Goal: Task Accomplishment & Management: Manage account settings

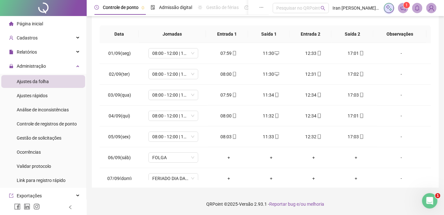
scroll to position [237, 0]
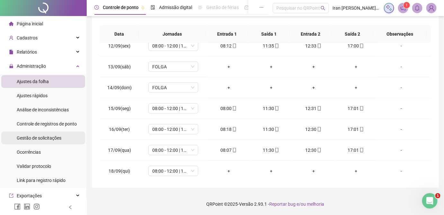
click at [43, 140] on span "Gestão de solicitações" at bounding box center [39, 138] width 45 height 5
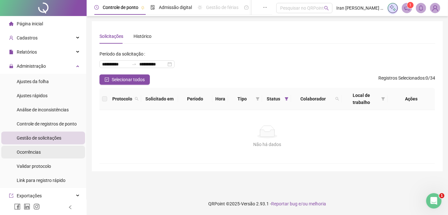
click at [31, 152] on span "Ocorrências" at bounding box center [29, 152] width 24 height 5
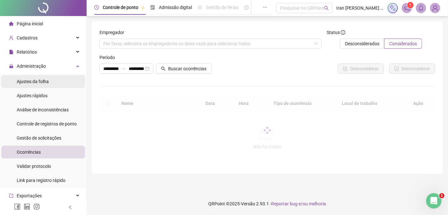
click at [33, 83] on span "Ajustes da folha" at bounding box center [33, 81] width 32 height 5
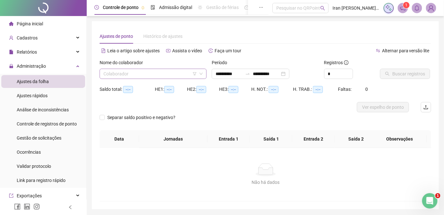
click at [143, 74] on input "search" at bounding box center [149, 74] width 93 height 10
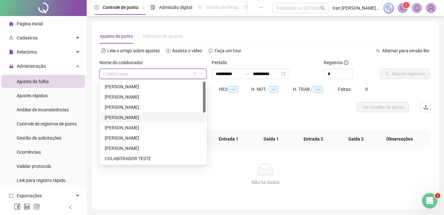
click at [138, 117] on div "[PERSON_NAME]" at bounding box center [153, 117] width 97 height 7
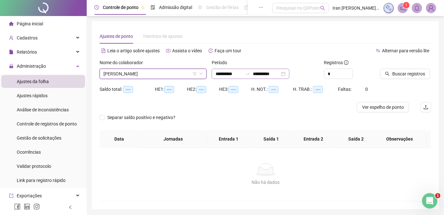
click at [250, 74] on icon "swap-right" at bounding box center [247, 73] width 5 height 5
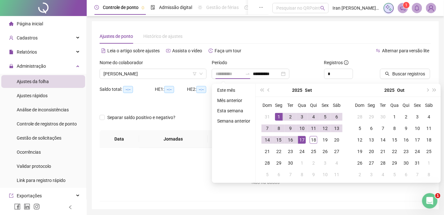
click at [279, 115] on div "1" at bounding box center [279, 117] width 8 height 8
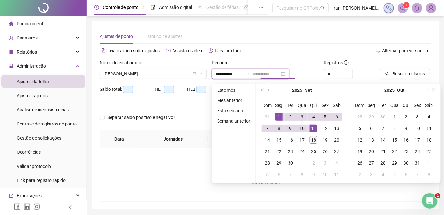
type input "**********"
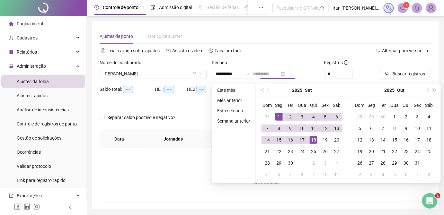
click at [311, 140] on div "18" at bounding box center [314, 140] width 8 height 8
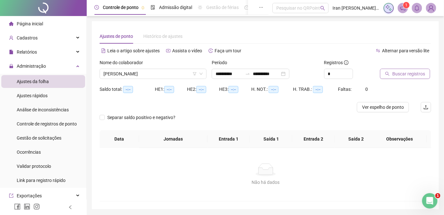
click at [398, 76] on span "Buscar registros" at bounding box center [408, 73] width 33 height 7
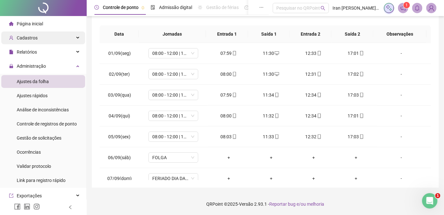
click at [40, 40] on div "Cadastros" at bounding box center [43, 37] width 84 height 13
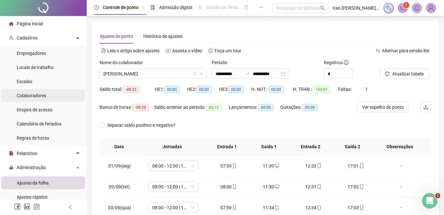
scroll to position [58, 0]
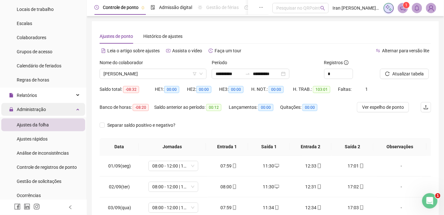
click at [49, 108] on div "Administração" at bounding box center [43, 109] width 84 height 13
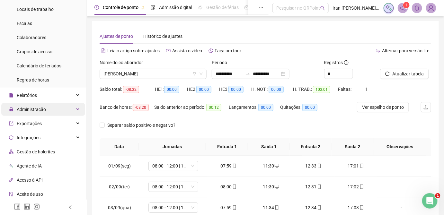
click at [49, 108] on div "Administração" at bounding box center [43, 109] width 84 height 13
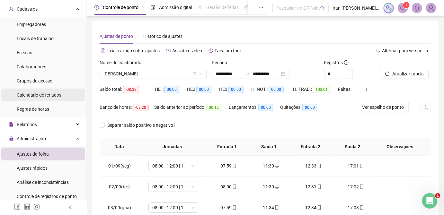
scroll to position [0, 0]
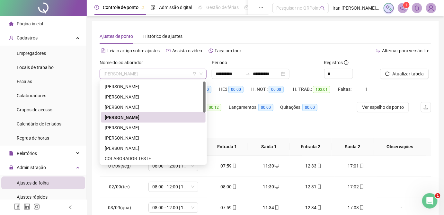
click at [180, 74] on span "[PERSON_NAME]" at bounding box center [152, 74] width 99 height 10
click at [153, 87] on div "[PERSON_NAME]" at bounding box center [153, 86] width 97 height 7
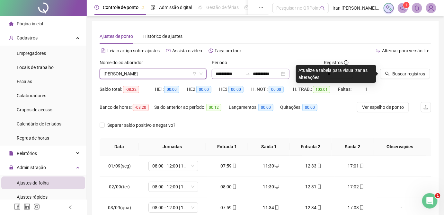
click at [250, 74] on icon "swap-right" at bounding box center [247, 73] width 5 height 5
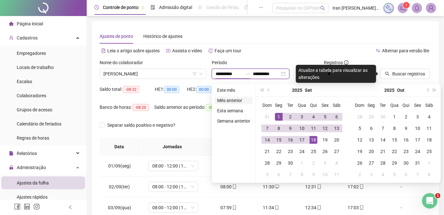
type input "**********"
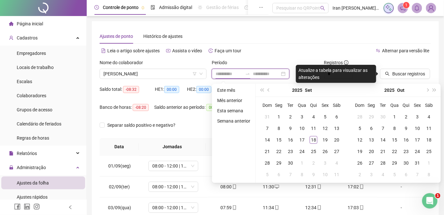
type input "**********"
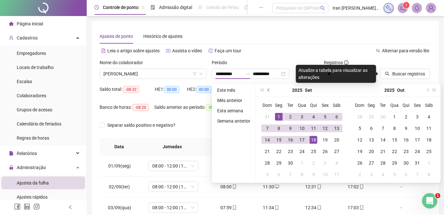
click at [268, 89] on span "prev-year" at bounding box center [268, 90] width 3 height 3
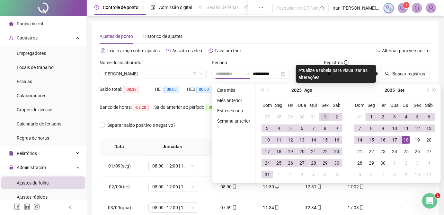
type input "**********"
click at [324, 114] on div "1" at bounding box center [325, 117] width 8 height 8
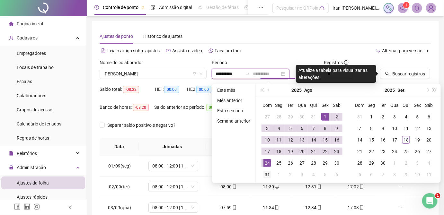
type input "**********"
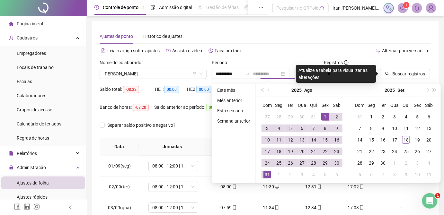
click at [268, 175] on div "31" at bounding box center [267, 175] width 8 height 8
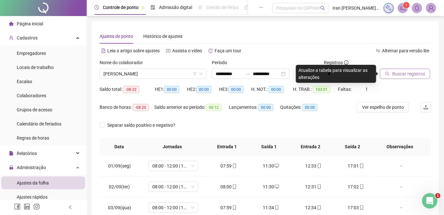
click at [399, 76] on span "Buscar registros" at bounding box center [408, 73] width 33 height 7
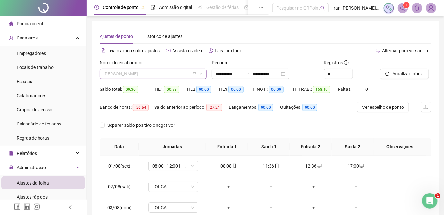
click at [159, 78] on span "[PERSON_NAME]" at bounding box center [152, 74] width 99 height 10
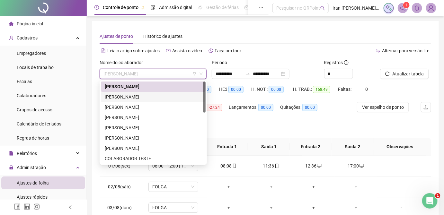
click at [152, 100] on div "[PERSON_NAME]" at bounding box center [153, 96] width 97 height 7
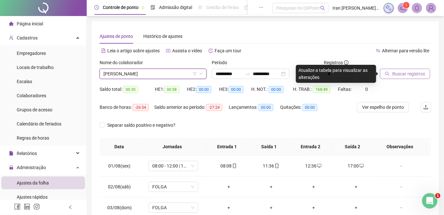
click at [420, 76] on span "Buscar registros" at bounding box center [408, 73] width 33 height 7
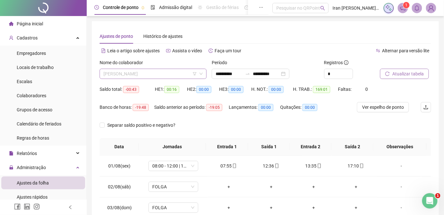
click at [153, 76] on span "[PERSON_NAME]" at bounding box center [152, 74] width 99 height 10
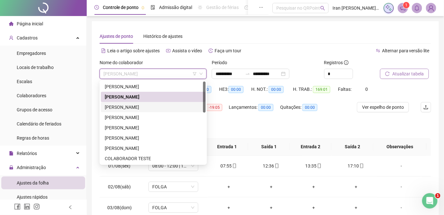
click at [136, 108] on div "[PERSON_NAME]" at bounding box center [153, 107] width 97 height 7
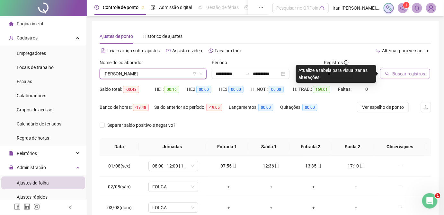
click at [407, 75] on span "Buscar registros" at bounding box center [408, 73] width 33 height 7
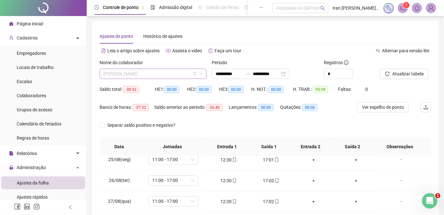
click at [156, 75] on span "[PERSON_NAME]" at bounding box center [152, 74] width 99 height 10
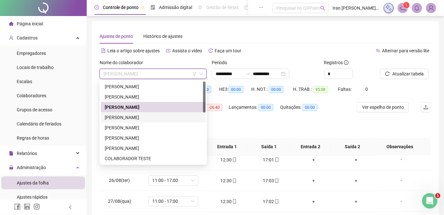
click at [139, 115] on div "[PERSON_NAME]" at bounding box center [153, 117] width 97 height 7
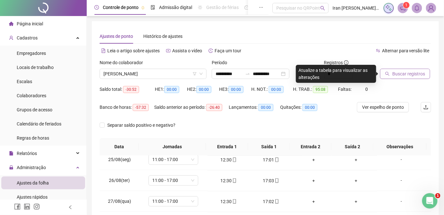
click at [395, 75] on span "Buscar registros" at bounding box center [408, 73] width 33 height 7
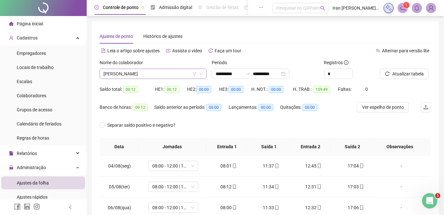
click at [163, 73] on span "[PERSON_NAME]" at bounding box center [152, 74] width 99 height 10
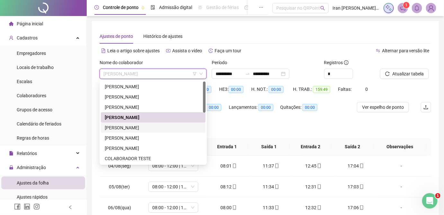
click at [142, 128] on div "[PERSON_NAME]" at bounding box center [153, 127] width 97 height 7
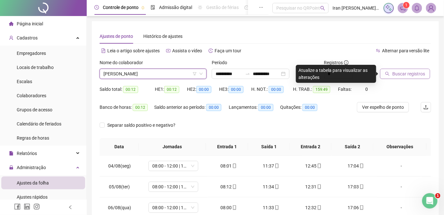
click at [397, 74] on span "Buscar registros" at bounding box center [408, 73] width 33 height 7
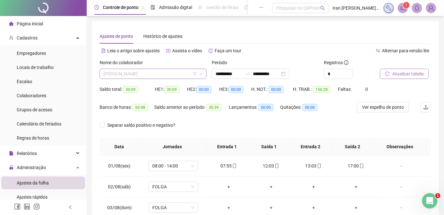
click at [151, 71] on span "[PERSON_NAME]" at bounding box center [152, 74] width 99 height 10
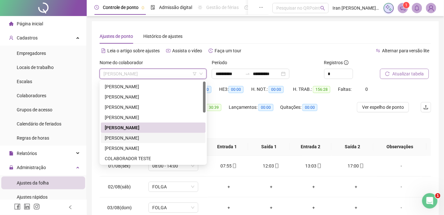
click at [135, 138] on div "[PERSON_NAME]" at bounding box center [153, 138] width 97 height 7
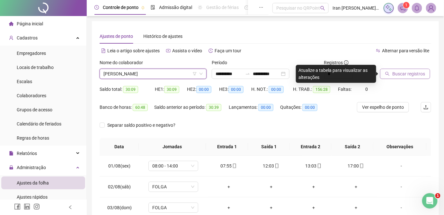
click at [403, 72] on span "Buscar registros" at bounding box center [408, 73] width 33 height 7
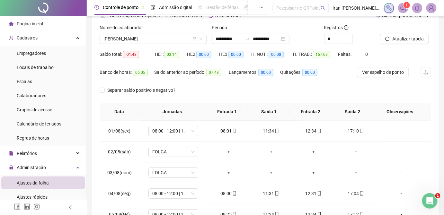
scroll to position [23, 0]
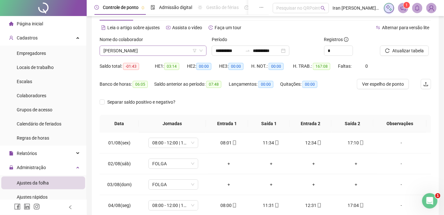
click at [145, 51] on span "[PERSON_NAME]" at bounding box center [152, 51] width 99 height 10
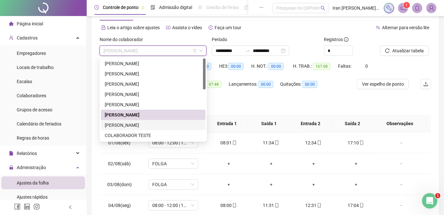
click at [129, 126] on div "[PERSON_NAME]" at bounding box center [153, 125] width 97 height 7
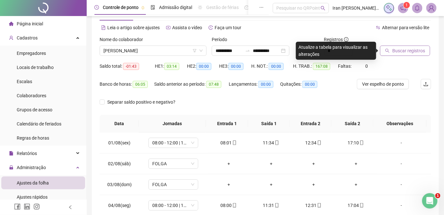
click at [400, 53] on span "Buscar registros" at bounding box center [408, 50] width 33 height 7
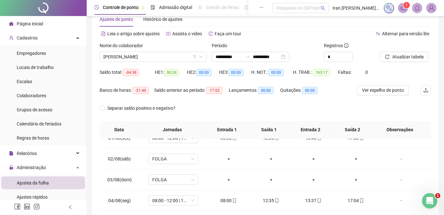
scroll to position [0, 0]
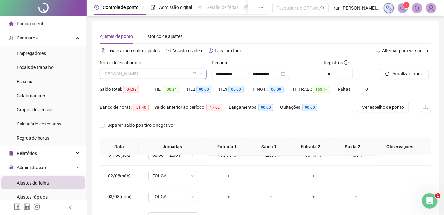
click at [155, 75] on span "[PERSON_NAME]" at bounding box center [152, 74] width 99 height 10
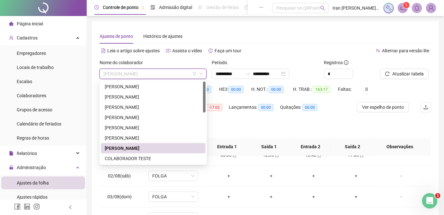
scroll to position [29, 0]
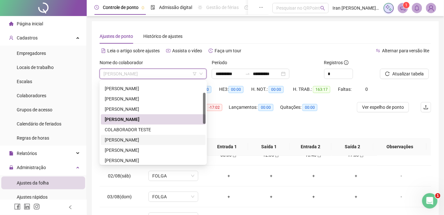
click at [127, 137] on div "[PERSON_NAME]" at bounding box center [153, 139] width 97 height 7
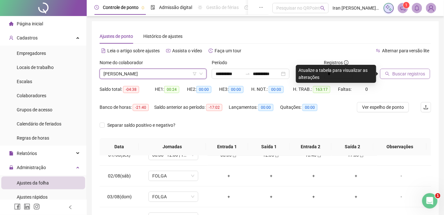
click at [411, 73] on span "Buscar registros" at bounding box center [408, 73] width 33 height 7
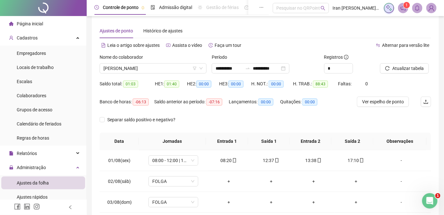
scroll to position [1, 0]
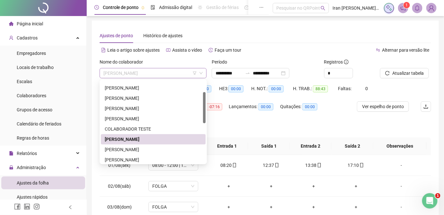
click at [161, 73] on span "[PERSON_NAME]" at bounding box center [152, 73] width 99 height 10
click at [150, 148] on div "[PERSON_NAME]" at bounding box center [153, 149] width 97 height 7
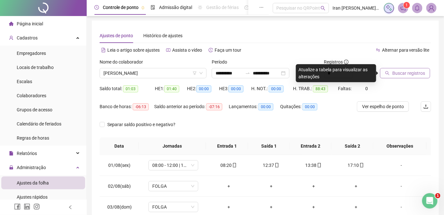
click at [393, 73] on span "Buscar registros" at bounding box center [408, 73] width 33 height 7
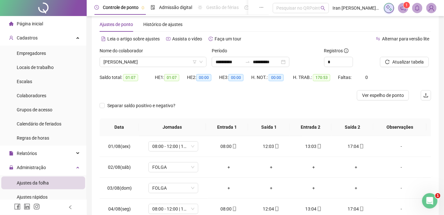
scroll to position [0, 0]
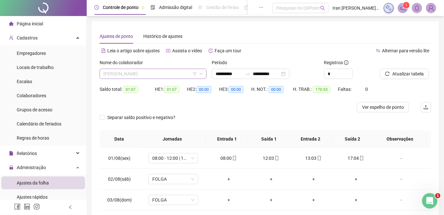
click at [179, 74] on span "[PERSON_NAME]" at bounding box center [152, 74] width 99 height 10
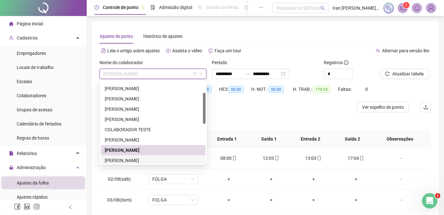
click at [144, 160] on div "[PERSON_NAME]" at bounding box center [153, 160] width 97 height 7
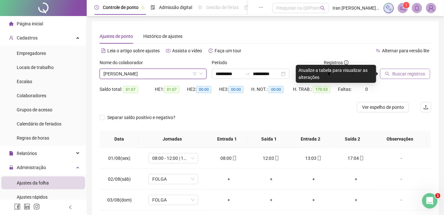
click at [397, 75] on span "Buscar registros" at bounding box center [408, 73] width 33 height 7
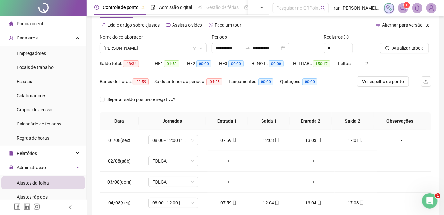
scroll to position [16, 0]
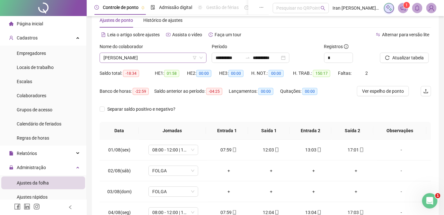
click at [146, 60] on span "[PERSON_NAME]" at bounding box center [152, 58] width 99 height 10
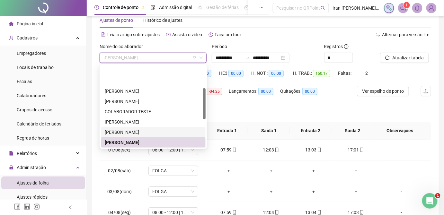
scroll to position [60, 0]
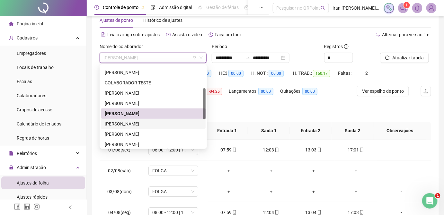
click at [133, 127] on div "[PERSON_NAME]" at bounding box center [153, 123] width 97 height 7
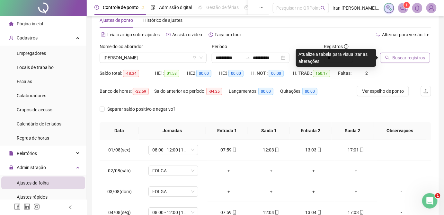
click at [394, 57] on span "Buscar registros" at bounding box center [408, 57] width 33 height 7
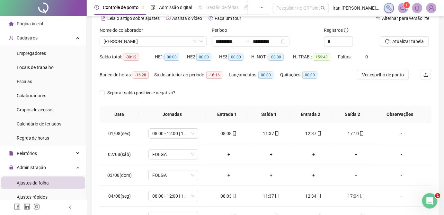
scroll to position [0, 0]
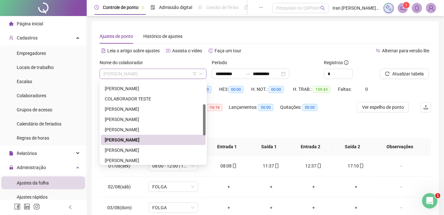
click at [146, 74] on span "[PERSON_NAME]" at bounding box center [152, 74] width 99 height 10
click at [122, 151] on div "[PERSON_NAME]" at bounding box center [153, 150] width 97 height 7
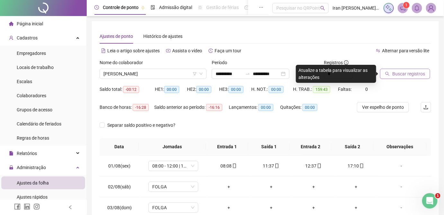
click at [406, 75] on span "Buscar registros" at bounding box center [408, 73] width 33 height 7
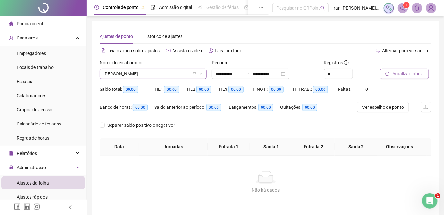
click at [142, 75] on span "[PERSON_NAME]" at bounding box center [152, 74] width 99 height 10
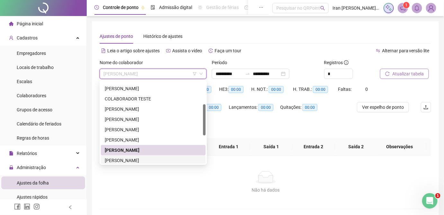
click at [140, 158] on div "[PERSON_NAME]" at bounding box center [153, 160] width 97 height 7
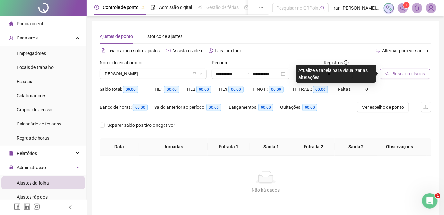
click at [420, 73] on span "Buscar registros" at bounding box center [408, 73] width 33 height 7
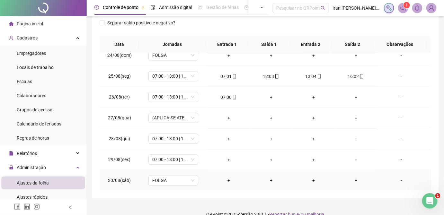
scroll to position [478, 0]
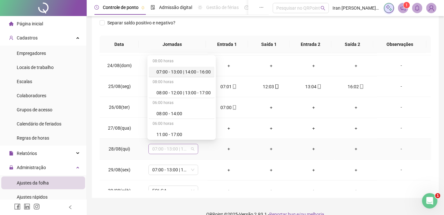
click at [192, 148] on span "07:00 - 13:00 | 14:00 - 16:00" at bounding box center [173, 149] width 42 height 10
click at [246, 153] on td "+" at bounding box center [228, 149] width 42 height 21
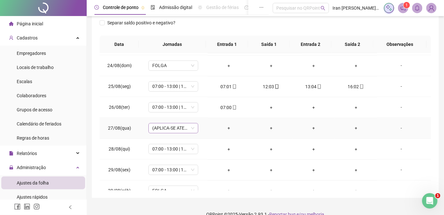
click at [190, 125] on span "(APLICA-SE ATESTADO)" at bounding box center [173, 129] width 42 height 10
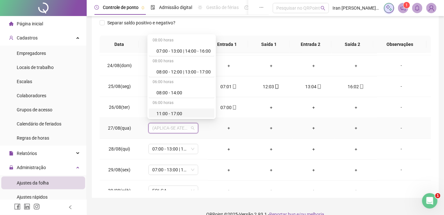
click at [250, 129] on td "+" at bounding box center [271, 128] width 42 height 21
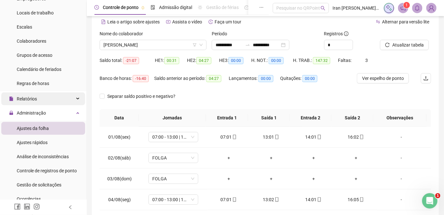
scroll to position [58, 0]
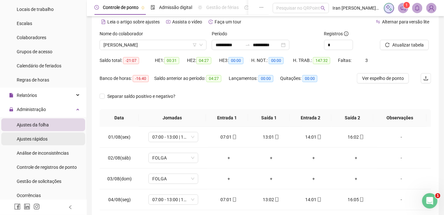
click at [45, 145] on ul "Ajustes da folha Ajustes rápidos Análise de inconsistências Controle de registr…" at bounding box center [43, 174] width 86 height 114
click at [43, 141] on span "Ajustes rápidos" at bounding box center [32, 138] width 31 height 5
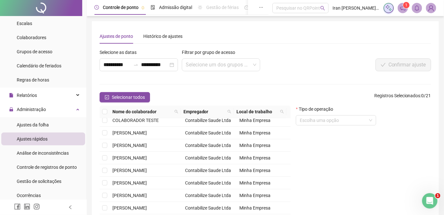
scroll to position [117, 0]
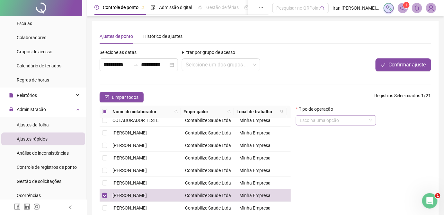
click at [345, 125] on input "search" at bounding box center [333, 121] width 67 height 10
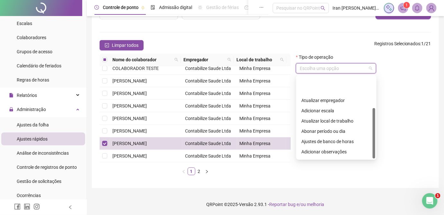
scroll to position [51, 0]
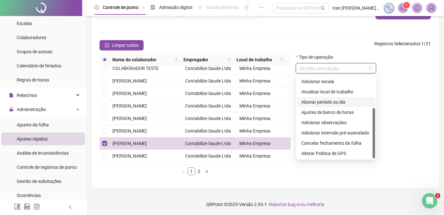
click at [328, 104] on div "Abonar período ou dia" at bounding box center [336, 102] width 70 height 7
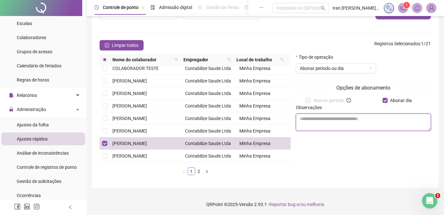
click at [327, 120] on textarea at bounding box center [363, 122] width 135 height 17
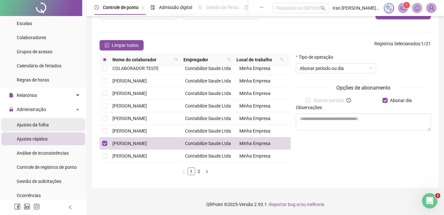
click at [49, 123] on li "Ajustes da folha" at bounding box center [43, 124] width 84 height 13
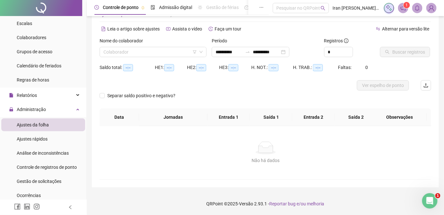
scroll to position [21, 0]
type input "**********"
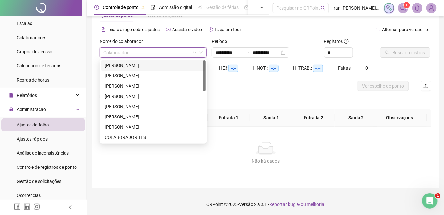
click at [176, 51] on input "search" at bounding box center [149, 53] width 93 height 10
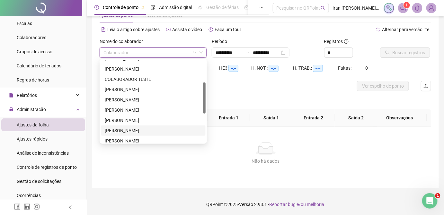
scroll to position [87, 0]
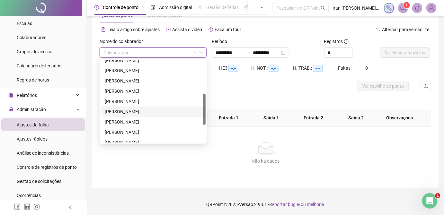
click at [142, 110] on div "[PERSON_NAME]" at bounding box center [153, 111] width 97 height 7
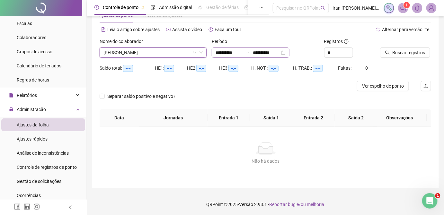
click at [250, 53] on icon "swap-right" at bounding box center [248, 52] width 4 height 1
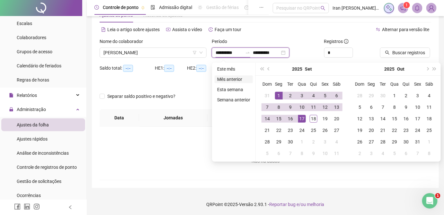
type input "**********"
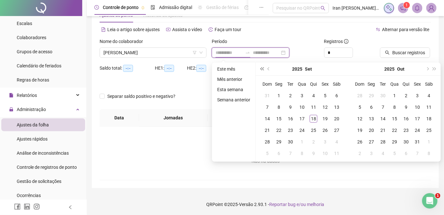
type input "**********"
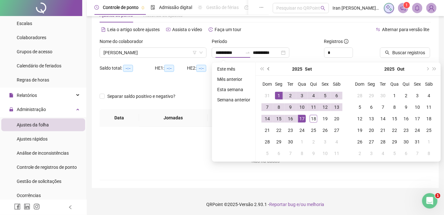
click at [266, 68] on button "prev-year" at bounding box center [268, 69] width 7 height 13
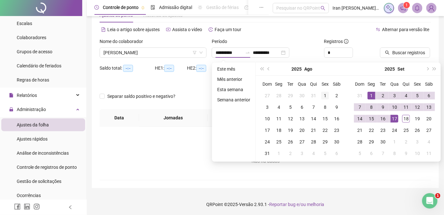
type input "**********"
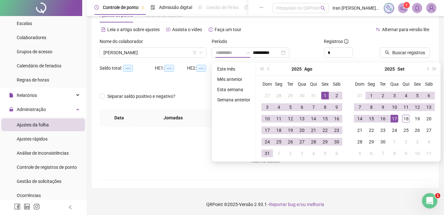
click at [321, 95] on td "1" at bounding box center [325, 96] width 12 height 12
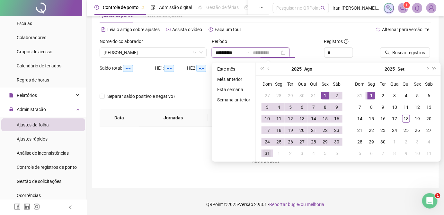
type input "**********"
click at [267, 151] on div "31" at bounding box center [267, 154] width 8 height 8
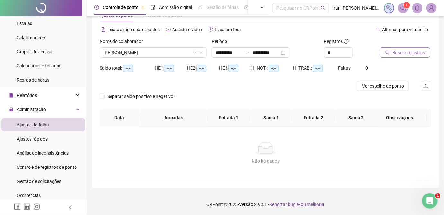
click at [405, 53] on span "Buscar registros" at bounding box center [408, 52] width 33 height 7
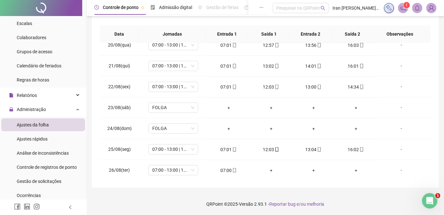
scroll to position [379, 0]
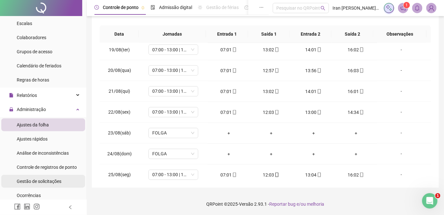
click at [36, 179] on span "Gestão de solicitações" at bounding box center [39, 181] width 45 height 5
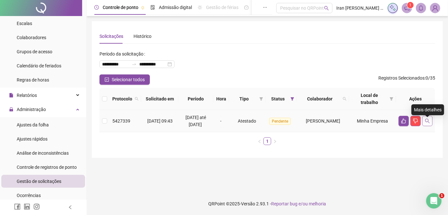
click at [426, 123] on icon "search" at bounding box center [427, 121] width 4 height 4
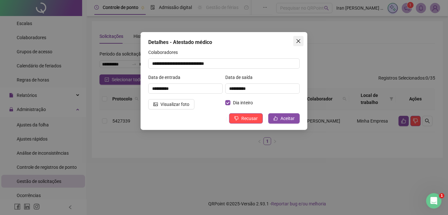
click at [301, 41] on span "Close" at bounding box center [298, 41] width 10 height 5
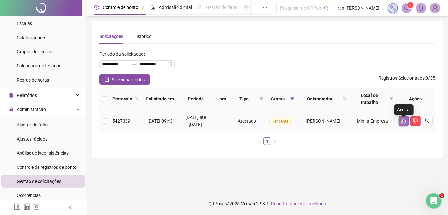
click at [404, 124] on icon "like" at bounding box center [403, 120] width 5 height 5
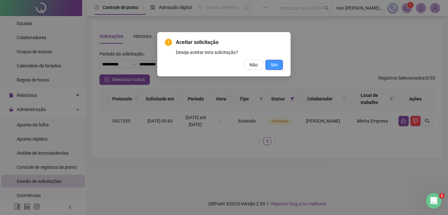
click at [271, 64] on span "Sim" at bounding box center [274, 64] width 7 height 7
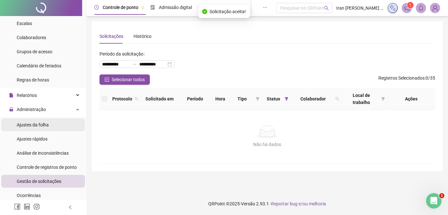
click at [31, 125] on span "Ajustes da folha" at bounding box center [33, 124] width 32 height 5
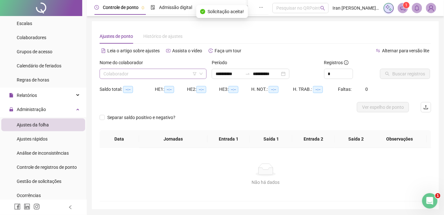
click at [139, 73] on input "search" at bounding box center [149, 74] width 93 height 10
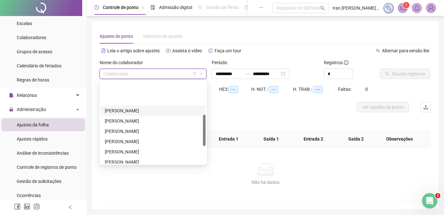
scroll to position [87, 0]
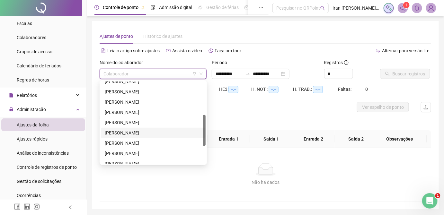
click at [130, 135] on div "[PERSON_NAME]" at bounding box center [153, 132] width 97 height 7
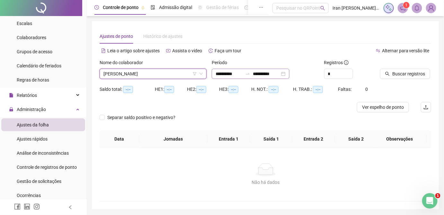
click at [253, 74] on div at bounding box center [247, 73] width 10 height 5
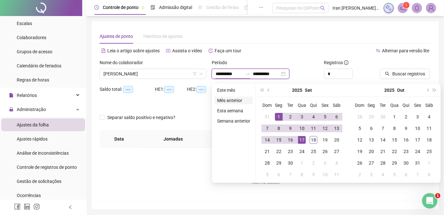
type input "**********"
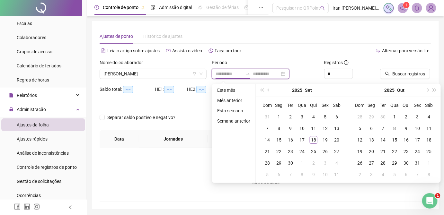
type input "**********"
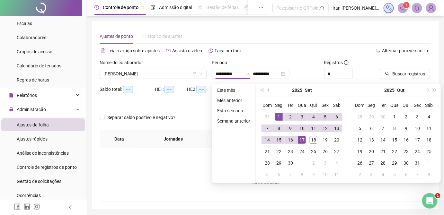
click at [267, 90] on span "prev-year" at bounding box center [268, 90] width 3 height 3
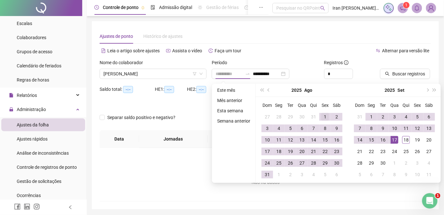
type input "**********"
click at [325, 117] on div "1" at bounding box center [325, 117] width 8 height 8
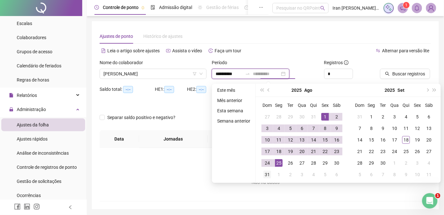
type input "**********"
click at [269, 175] on div "31" at bounding box center [267, 175] width 8 height 8
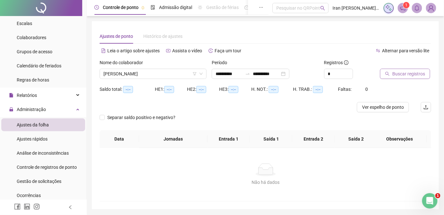
click at [410, 73] on span "Buscar registros" at bounding box center [408, 73] width 33 height 7
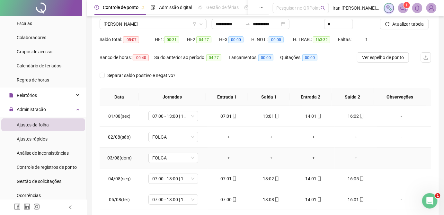
scroll to position [0, 0]
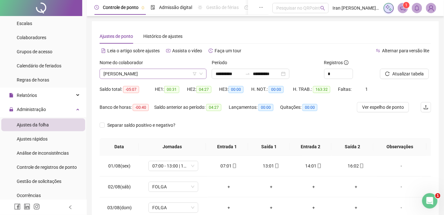
click at [167, 72] on span "[PERSON_NAME]" at bounding box center [152, 74] width 99 height 10
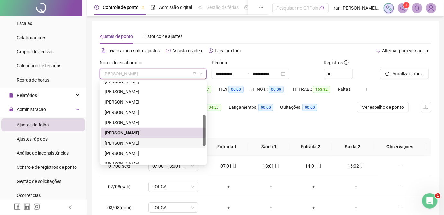
click at [142, 144] on div "[PERSON_NAME]" at bounding box center [153, 143] width 97 height 7
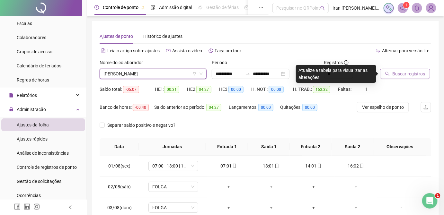
click at [402, 74] on span "Buscar registros" at bounding box center [408, 73] width 33 height 7
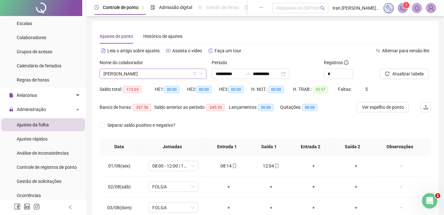
click at [175, 73] on span "[PERSON_NAME]" at bounding box center [152, 74] width 99 height 10
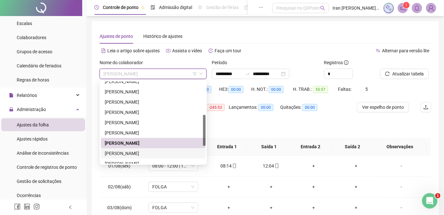
click at [141, 153] on div "[PERSON_NAME]" at bounding box center [153, 153] width 97 height 7
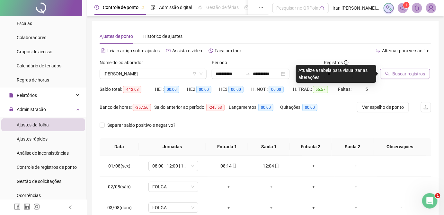
click at [396, 72] on span "Buscar registros" at bounding box center [408, 73] width 33 height 7
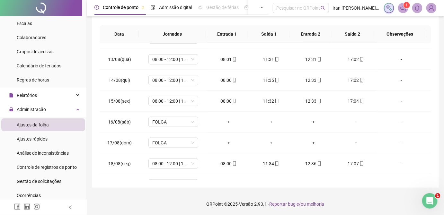
scroll to position [186, 0]
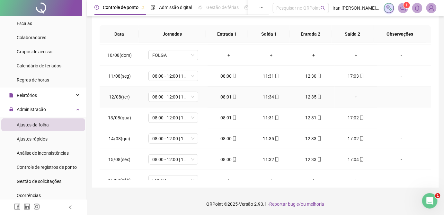
click at [353, 95] on div "+" at bounding box center [356, 96] width 32 height 7
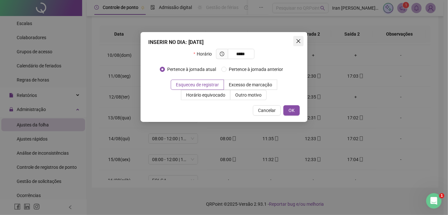
type input "*****"
click at [300, 41] on icon "close" at bounding box center [298, 41] width 5 height 5
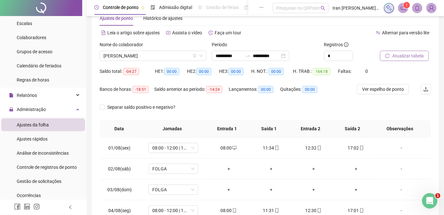
scroll to position [15, 0]
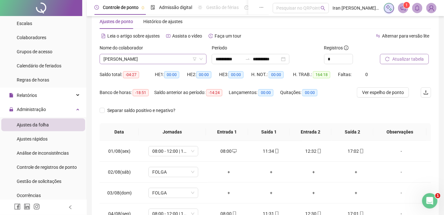
click at [157, 60] on span "[PERSON_NAME]" at bounding box center [152, 59] width 99 height 10
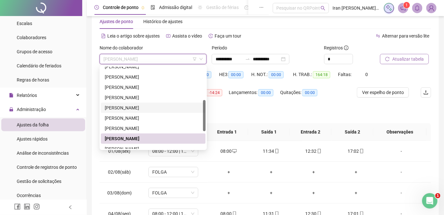
scroll to position [117, 0]
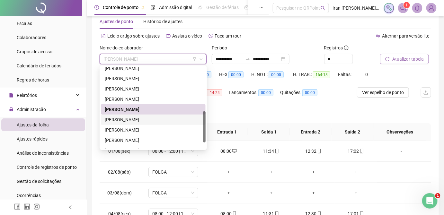
click at [133, 118] on div "[PERSON_NAME]" at bounding box center [153, 119] width 97 height 7
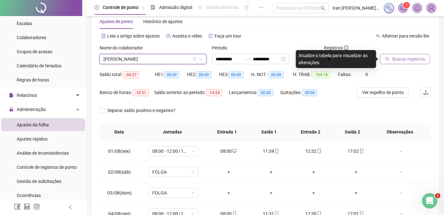
click at [398, 58] on span "Buscar registros" at bounding box center [408, 59] width 33 height 7
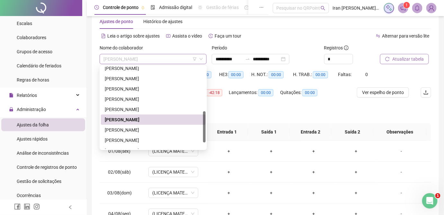
click at [161, 60] on span "[PERSON_NAME]" at bounding box center [152, 59] width 99 height 10
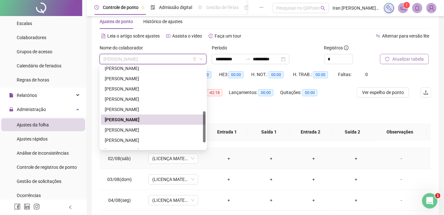
scroll to position [0, 0]
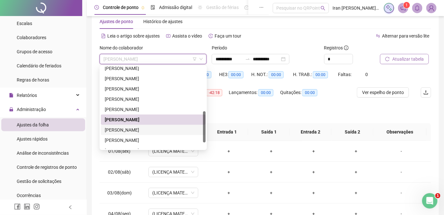
click at [123, 133] on div "[PERSON_NAME]" at bounding box center [153, 130] width 97 height 7
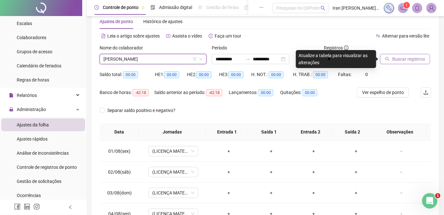
click at [396, 60] on span "Buscar registros" at bounding box center [408, 59] width 33 height 7
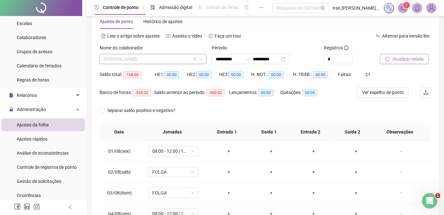
click at [164, 62] on span "[PERSON_NAME]" at bounding box center [152, 59] width 99 height 10
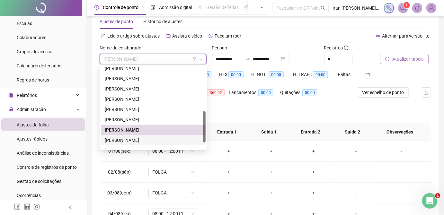
click at [148, 139] on div "[PERSON_NAME]" at bounding box center [153, 140] width 97 height 7
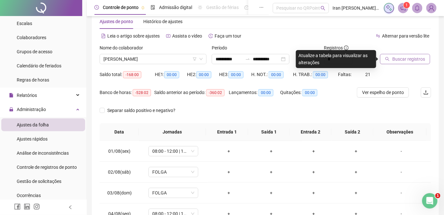
click at [405, 58] on span "Buscar registros" at bounding box center [408, 59] width 33 height 7
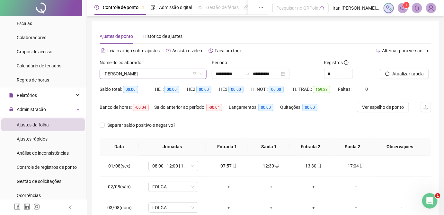
click at [162, 74] on span "[PERSON_NAME]" at bounding box center [152, 74] width 99 height 10
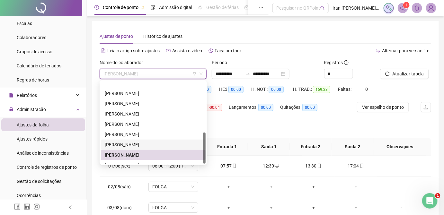
scroll to position [134, 0]
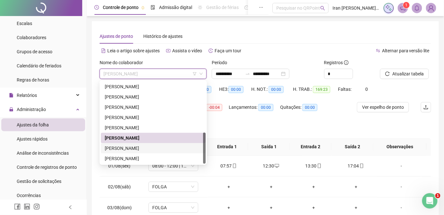
click at [157, 146] on div "[PERSON_NAME]" at bounding box center [153, 148] width 97 height 7
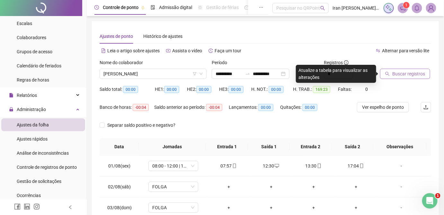
click at [398, 73] on span "Buscar registros" at bounding box center [408, 73] width 33 height 7
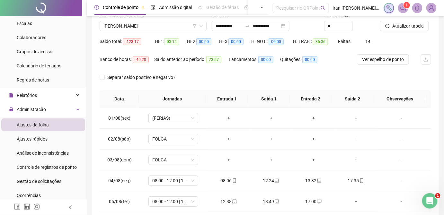
scroll to position [39, 0]
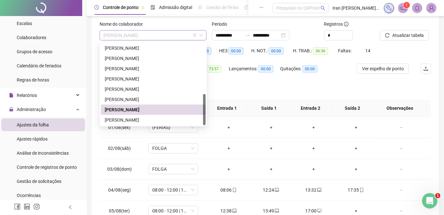
click at [166, 35] on span "[PERSON_NAME]" at bounding box center [152, 36] width 99 height 10
click at [138, 121] on div "[PERSON_NAME]" at bounding box center [153, 120] width 97 height 7
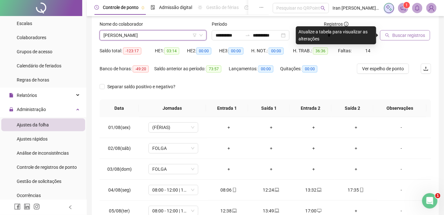
click at [402, 35] on span "Buscar registros" at bounding box center [408, 35] width 33 height 7
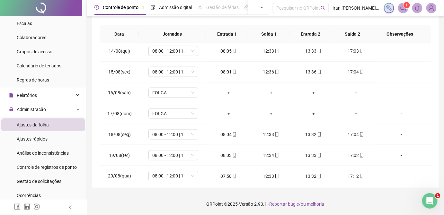
scroll to position [98, 0]
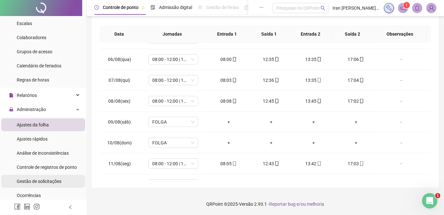
click at [47, 181] on span "Gestão de solicitações" at bounding box center [39, 181] width 45 height 5
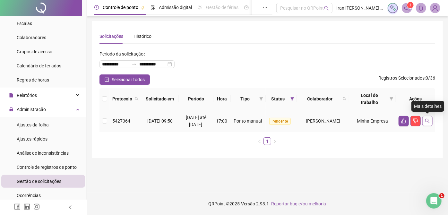
click at [426, 120] on icon "search" at bounding box center [427, 120] width 5 height 5
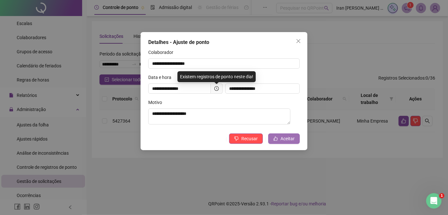
click at [282, 140] on button "Aceitar" at bounding box center [283, 139] width 31 height 10
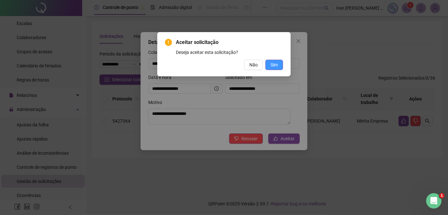
click at [281, 62] on button "Sim" at bounding box center [275, 65] width 18 height 10
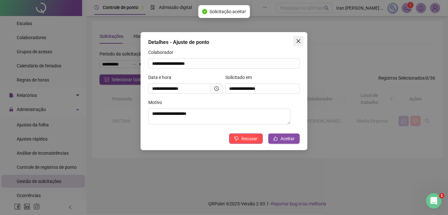
click at [296, 40] on div "**********" at bounding box center [224, 107] width 448 height 215
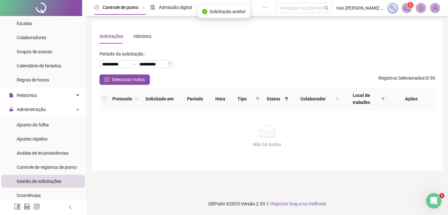
drag, startPoint x: 51, startPoint y: 125, endPoint x: 99, endPoint y: 101, distance: 53.1
click at [51, 125] on li "Ajustes da folha" at bounding box center [43, 124] width 84 height 13
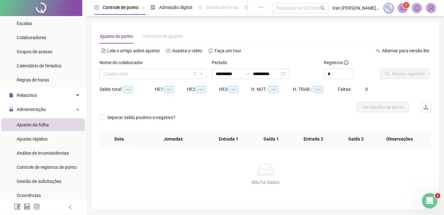
type input "**********"
click at [158, 74] on input "search" at bounding box center [149, 74] width 93 height 10
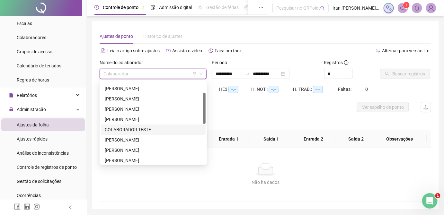
scroll to position [87, 0]
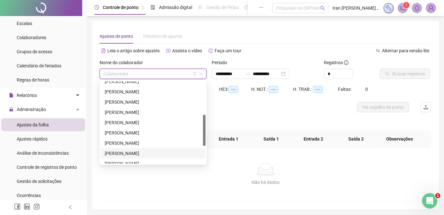
click at [147, 152] on div "[PERSON_NAME]" at bounding box center [153, 153] width 97 height 7
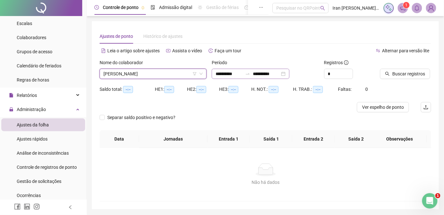
click at [250, 74] on icon "swap-right" at bounding box center [248, 73] width 4 height 1
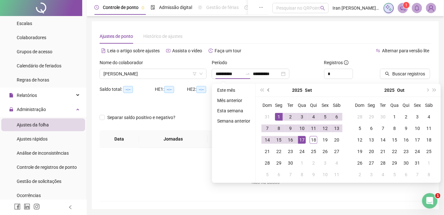
click at [268, 90] on span "prev-year" at bounding box center [268, 90] width 3 height 3
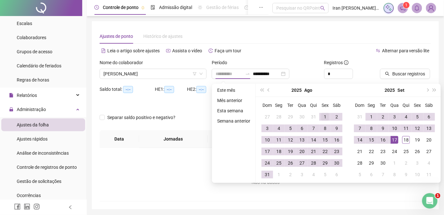
type input "**********"
click at [323, 118] on div "1" at bounding box center [325, 117] width 8 height 8
type input "**********"
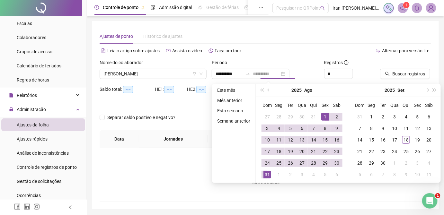
click at [264, 175] on div "31" at bounding box center [267, 175] width 8 height 8
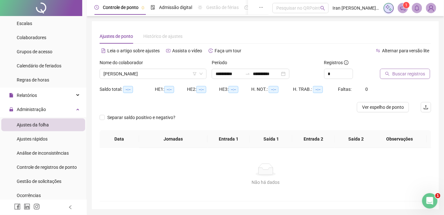
click at [406, 75] on span "Buscar registros" at bounding box center [408, 73] width 33 height 7
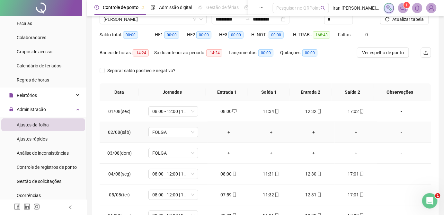
scroll to position [25, 0]
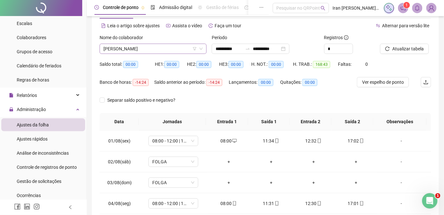
click at [134, 47] on span "[PERSON_NAME]" at bounding box center [152, 49] width 99 height 10
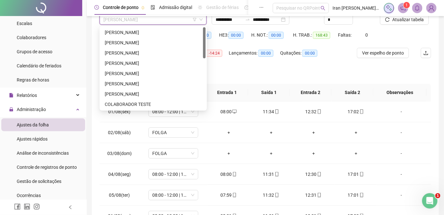
scroll to position [0, 0]
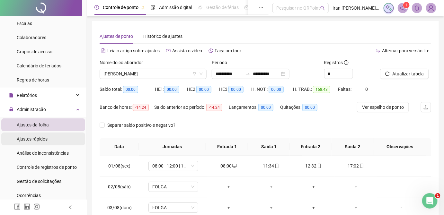
click at [36, 140] on span "Ajustes rápidos" at bounding box center [32, 138] width 31 height 5
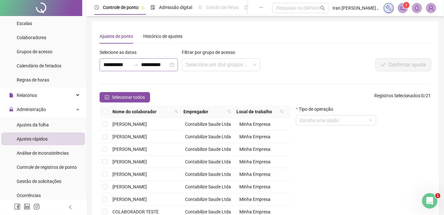
click at [136, 66] on icon "swap-right" at bounding box center [135, 64] width 5 height 5
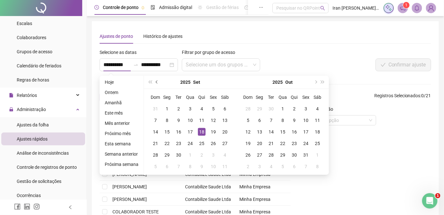
click at [156, 82] on span "prev-year" at bounding box center [157, 82] width 3 height 3
type input "**********"
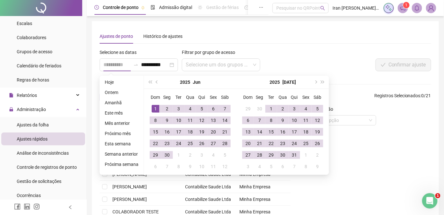
click at [153, 108] on div "1" at bounding box center [156, 109] width 8 height 8
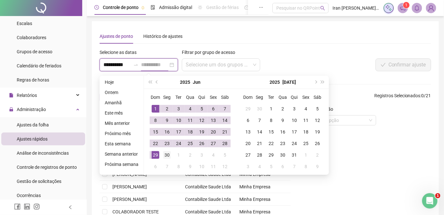
type input "**********"
click at [167, 156] on div "30" at bounding box center [167, 155] width 8 height 8
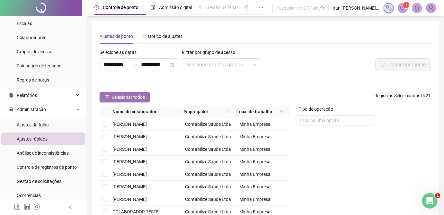
click at [104, 98] on button "Selecionar todos" at bounding box center [125, 97] width 50 height 10
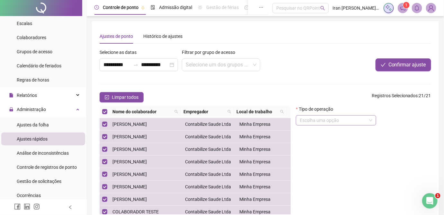
click at [359, 124] on input "search" at bounding box center [333, 121] width 67 height 10
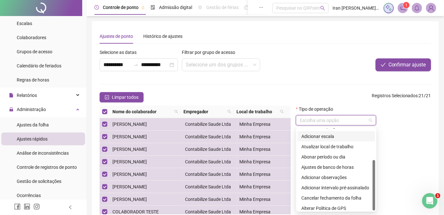
scroll to position [51, 0]
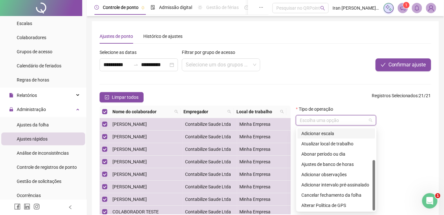
drag, startPoint x: 373, startPoint y: 159, endPoint x: 373, endPoint y: 184, distance: 24.4
click at [373, 184] on div at bounding box center [373, 185] width 3 height 50
click at [407, 120] on div "Tipo de operação Escolha uma opção" at bounding box center [363, 118] width 135 height 25
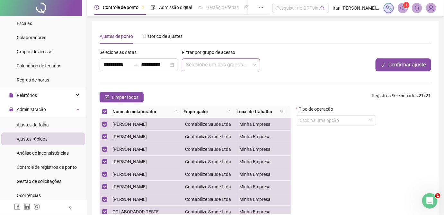
click at [231, 63] on input "search" at bounding box center [218, 65] width 65 height 12
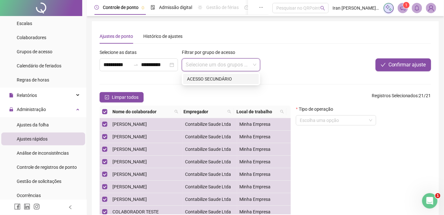
click at [219, 78] on div "ACESSO SECUNDÁRIO" at bounding box center [221, 78] width 68 height 7
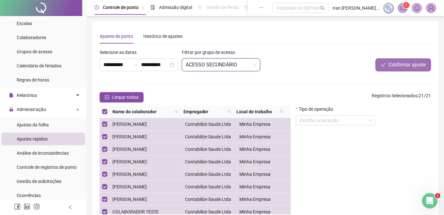
click at [404, 66] on span "Confirmar ajuste" at bounding box center [407, 65] width 38 height 8
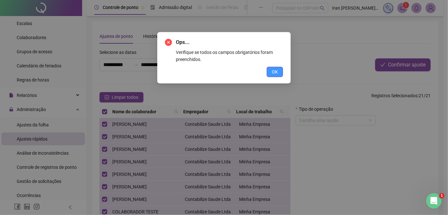
click at [271, 71] on button "OK" at bounding box center [275, 72] width 16 height 10
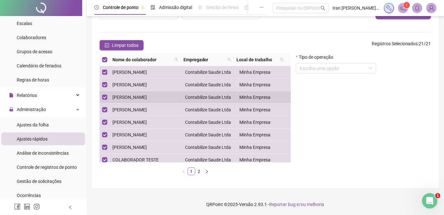
scroll to position [0, 0]
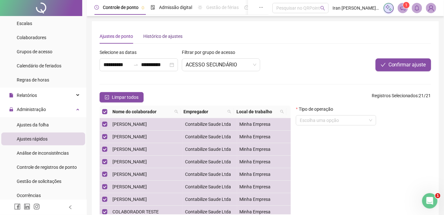
click at [161, 36] on div "Histórico de ajustes" at bounding box center [162, 36] width 39 height 7
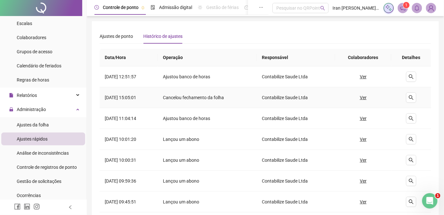
click at [366, 98] on u "Ver" at bounding box center [363, 97] width 7 height 7
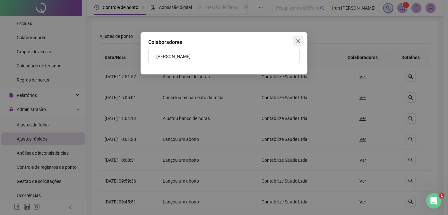
click at [299, 40] on icon "close" at bounding box center [299, 41] width 4 height 4
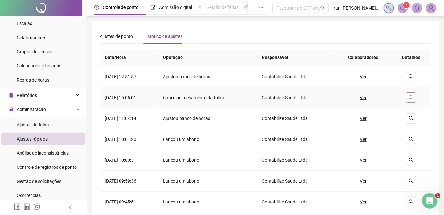
click at [412, 98] on icon "search" at bounding box center [411, 97] width 4 height 4
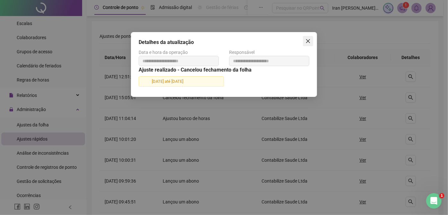
click at [307, 41] on icon "close" at bounding box center [308, 41] width 5 height 5
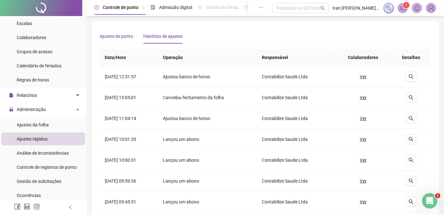
click at [108, 37] on div "Ajustes de ponto" at bounding box center [116, 36] width 33 height 7
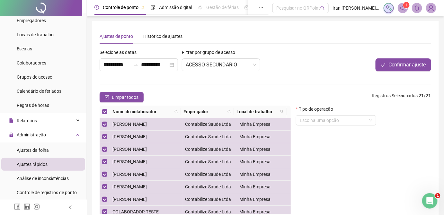
scroll to position [29, 0]
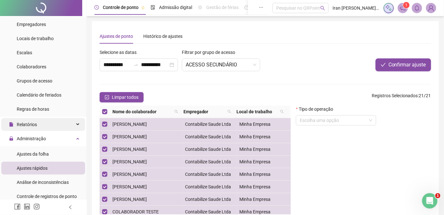
click at [50, 125] on div "Relatórios" at bounding box center [43, 124] width 84 height 13
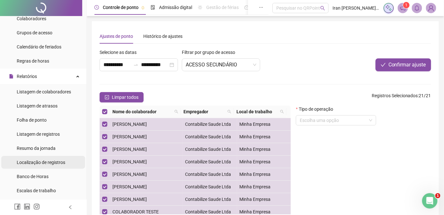
scroll to position [87, 0]
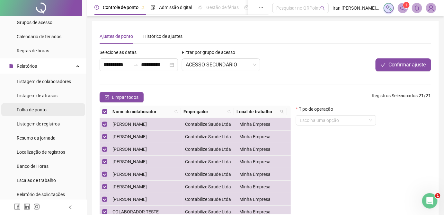
click at [40, 109] on span "Folha de ponto" at bounding box center [32, 109] width 30 height 5
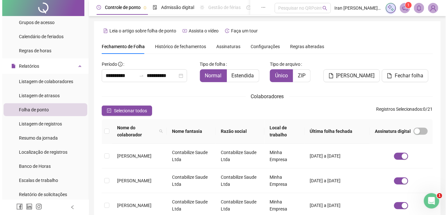
scroll to position [24, 0]
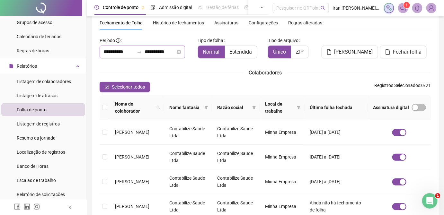
click at [141, 52] on icon "swap-right" at bounding box center [139, 51] width 4 height 1
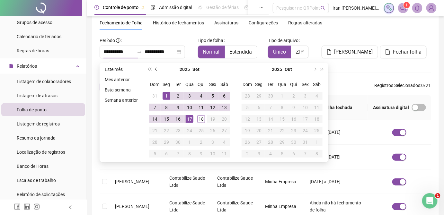
click at [156, 69] on span "prev-year" at bounding box center [156, 69] width 3 height 3
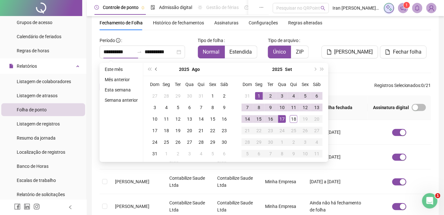
click at [156, 69] on span "prev-year" at bounding box center [156, 69] width 3 height 3
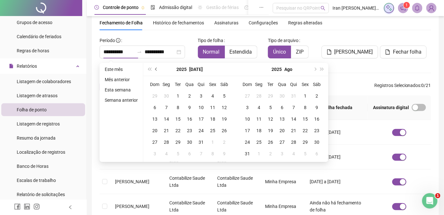
click at [156, 69] on span "prev-year" at bounding box center [156, 69] width 3 height 3
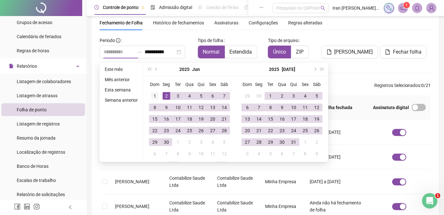
type input "**********"
click at [152, 96] on div "1" at bounding box center [155, 96] width 8 height 8
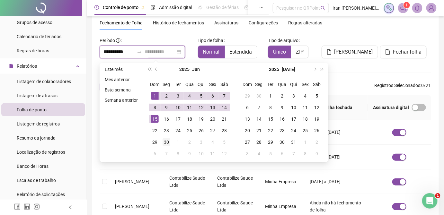
type input "**********"
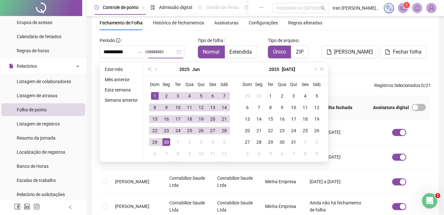
click at [163, 144] on div "30" at bounding box center [166, 142] width 8 height 8
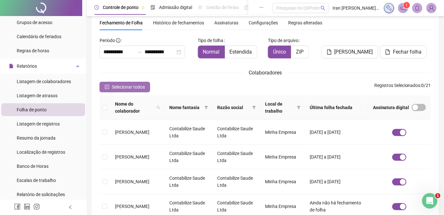
click at [107, 87] on icon "check-square" at bounding box center [107, 87] width 4 height 4
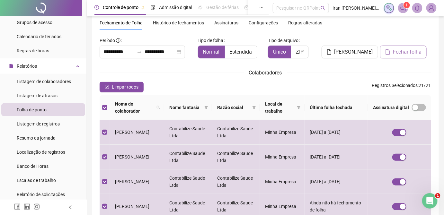
click at [405, 57] on button "Fechar folha" at bounding box center [403, 52] width 47 height 13
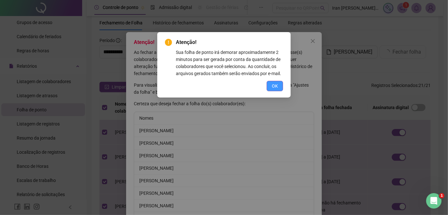
click at [272, 86] on span "OK" at bounding box center [275, 86] width 6 height 7
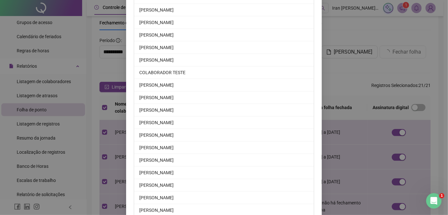
scroll to position [198, 0]
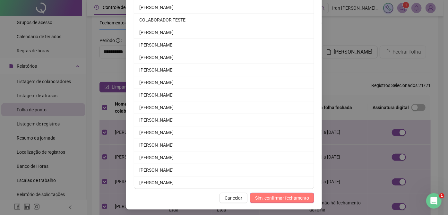
click at [284, 199] on span "Sim, confirmar fechamento" at bounding box center [282, 198] width 54 height 7
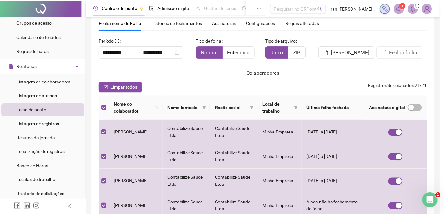
scroll to position [167, 0]
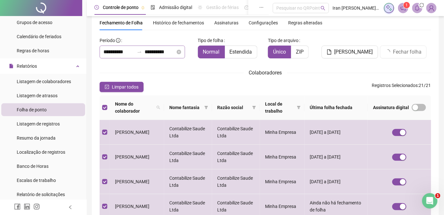
click at [142, 52] on icon "swap-right" at bounding box center [139, 51] width 5 height 5
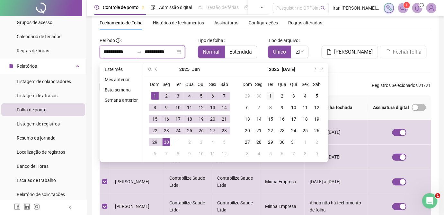
type input "**********"
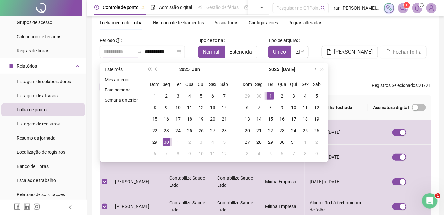
click at [270, 95] on div "1" at bounding box center [271, 96] width 8 height 8
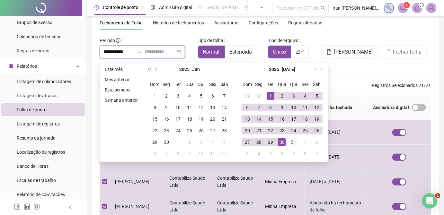
type input "**********"
click at [293, 141] on div "31" at bounding box center [294, 142] width 8 height 8
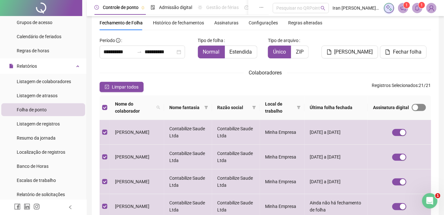
click at [419, 106] on span "button" at bounding box center [419, 107] width 14 height 7
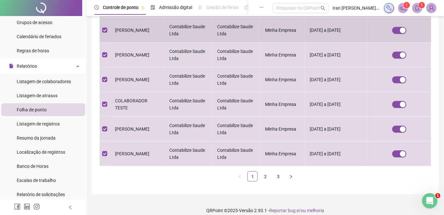
scroll to position [231, 0]
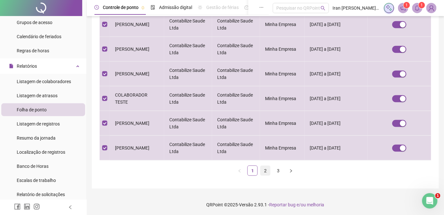
click at [264, 169] on link "2" at bounding box center [265, 171] width 10 height 10
click at [275, 170] on link "3" at bounding box center [278, 171] width 10 height 10
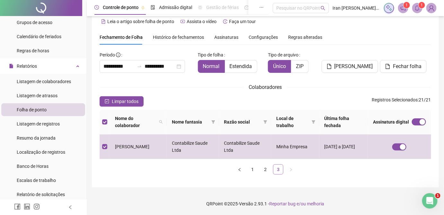
scroll to position [9, 0]
click at [399, 67] on span "Fechar folha" at bounding box center [407, 67] width 29 height 8
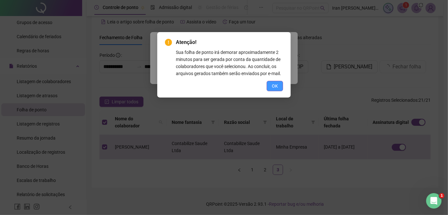
click at [275, 85] on span "OK" at bounding box center [275, 86] width 6 height 7
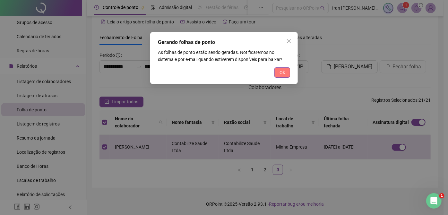
click at [280, 73] on span "Ok" at bounding box center [282, 72] width 5 height 7
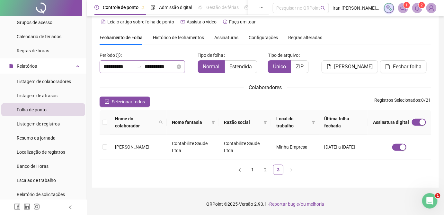
click at [142, 66] on icon "swap-right" at bounding box center [139, 66] width 5 height 5
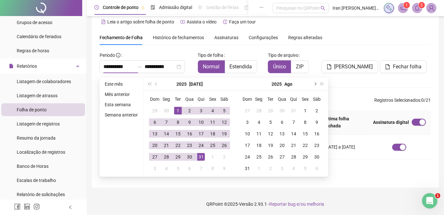
click at [314, 84] on span "next-year" at bounding box center [314, 84] width 3 height 3
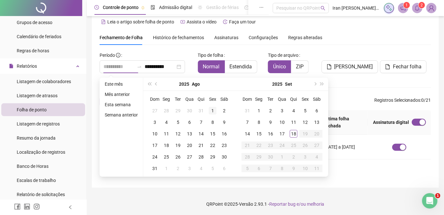
type input "**********"
click at [212, 109] on div "1" at bounding box center [213, 111] width 8 height 8
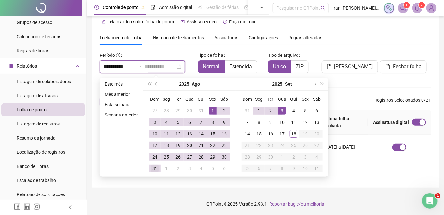
type input "**********"
click at [154, 168] on div "31" at bounding box center [155, 169] width 8 height 8
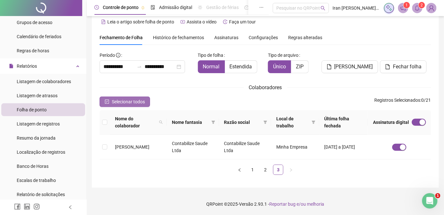
click at [105, 103] on icon "check-square" at bounding box center [107, 102] width 4 height 4
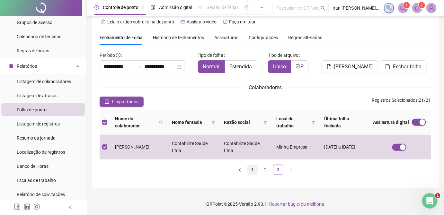
click at [250, 170] on link "1" at bounding box center [253, 170] width 10 height 10
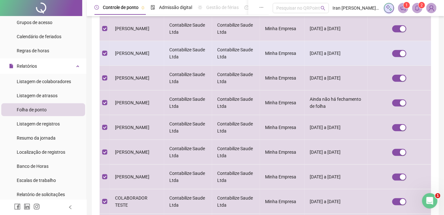
scroll to position [0, 0]
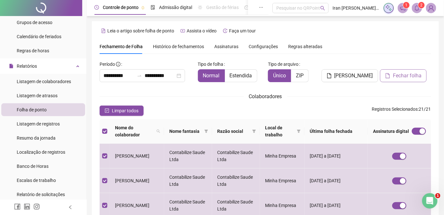
click at [401, 78] on span "Fechar folha" at bounding box center [407, 76] width 29 height 8
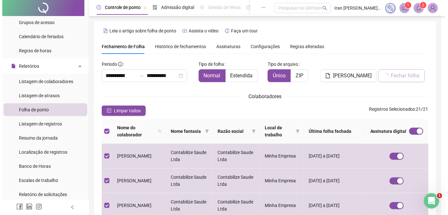
scroll to position [24, 0]
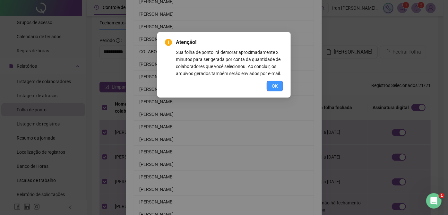
click at [276, 85] on span "OK" at bounding box center [275, 86] width 6 height 7
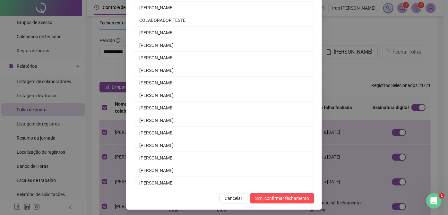
scroll to position [198, 0]
click at [275, 195] on span "Sim, confirmar fechamento" at bounding box center [282, 198] width 54 height 7
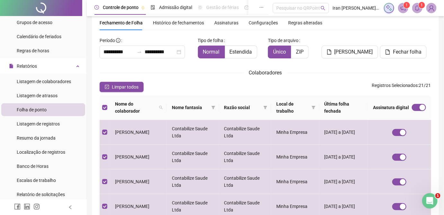
scroll to position [0, 0]
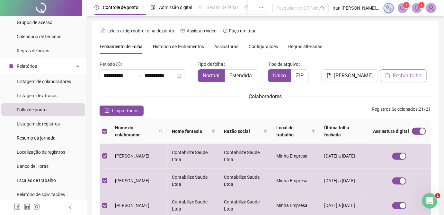
click at [400, 73] on span "Fechar folha" at bounding box center [407, 76] width 29 height 8
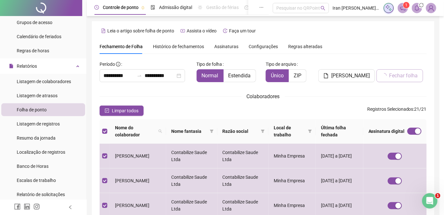
scroll to position [24, 0]
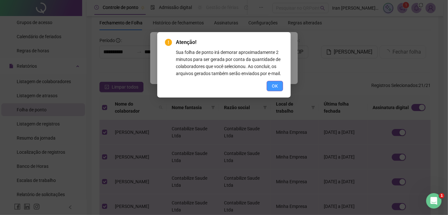
click at [276, 83] on span "OK" at bounding box center [275, 86] width 6 height 7
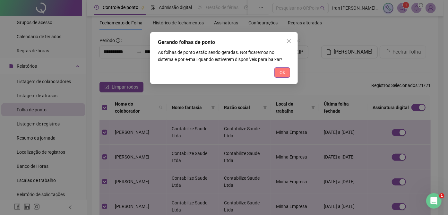
click at [281, 69] on span "Ok" at bounding box center [282, 72] width 5 height 7
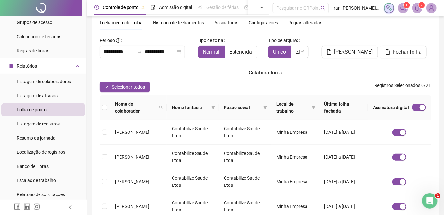
click at [403, 9] on icon "notification" at bounding box center [403, 8] width 6 height 6
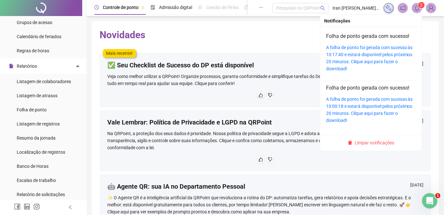
click at [419, 9] on icon "bell" at bounding box center [417, 8] width 6 height 6
click at [370, 52] on link "A folha de ponto foi gerada com sucesso às 10:17:40 e estará disponível pelos p…" at bounding box center [369, 58] width 87 height 26
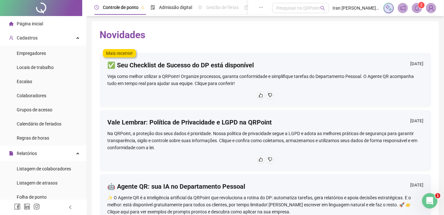
click at [34, 23] on span "Página inicial" at bounding box center [30, 23] width 26 height 5
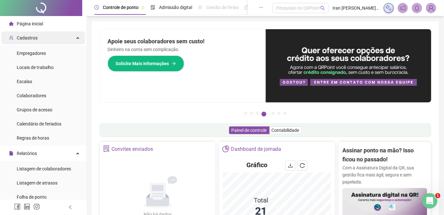
click at [69, 39] on div "Cadastros" at bounding box center [43, 37] width 84 height 13
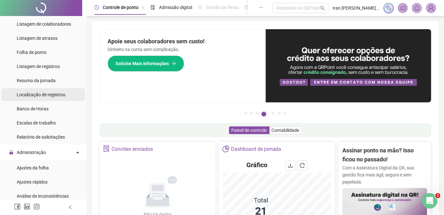
scroll to position [58, 0]
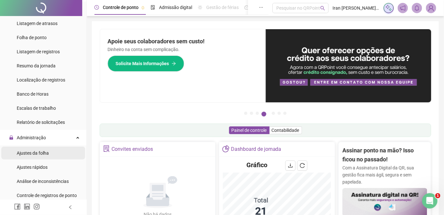
click at [48, 153] on span "Ajustes da folha" at bounding box center [33, 153] width 32 height 5
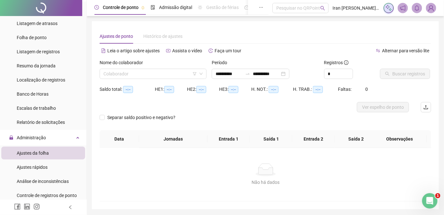
type input "**********"
click at [168, 70] on input "search" at bounding box center [149, 74] width 93 height 10
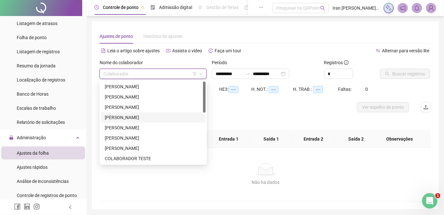
click at [155, 117] on div "[PERSON_NAME]" at bounding box center [153, 117] width 97 height 7
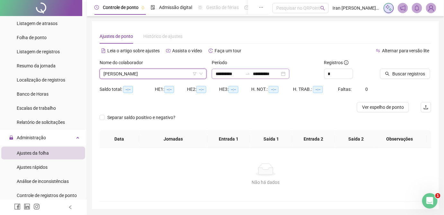
click at [253, 74] on div at bounding box center [247, 73] width 10 height 5
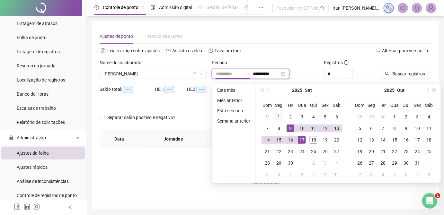
type input "**********"
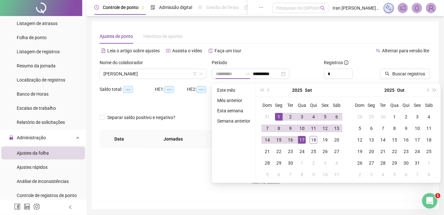
click at [278, 115] on div "1" at bounding box center [279, 117] width 8 height 8
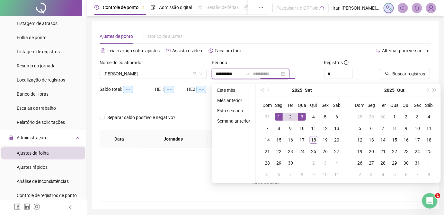
type input "**********"
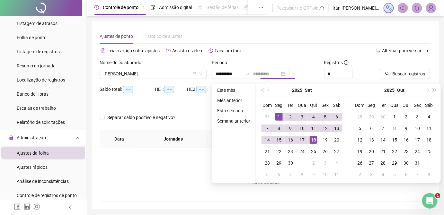
click at [313, 140] on div "18" at bounding box center [314, 140] width 8 height 8
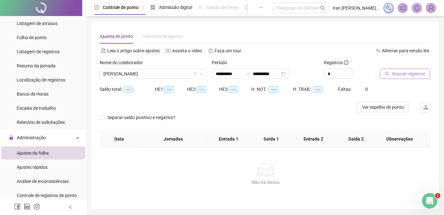
click at [401, 77] on span "Buscar registros" at bounding box center [408, 73] width 33 height 7
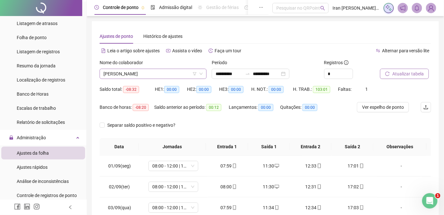
click at [162, 77] on span "[PERSON_NAME]" at bounding box center [152, 74] width 99 height 10
click at [250, 74] on icon "swap-right" at bounding box center [247, 73] width 5 height 5
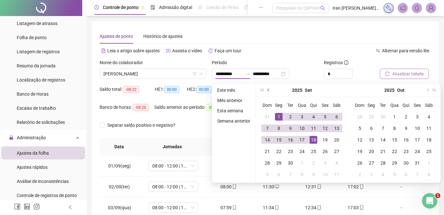
click at [267, 91] on span "prev-year" at bounding box center [268, 90] width 3 height 3
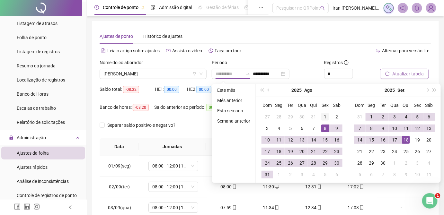
type input "**********"
click at [324, 118] on div "1" at bounding box center [325, 117] width 8 height 8
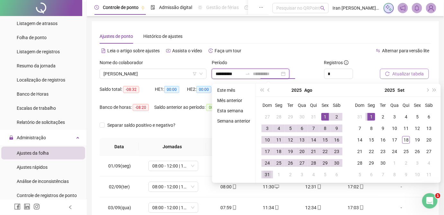
type input "**********"
click at [265, 175] on div "31" at bounding box center [267, 175] width 8 height 8
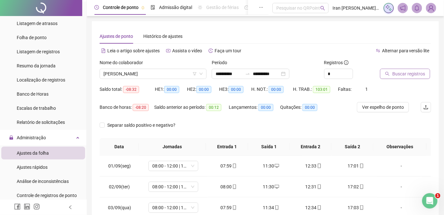
click at [412, 73] on span "Buscar registros" at bounding box center [408, 73] width 33 height 7
click at [250, 74] on icon "swap-right" at bounding box center [247, 73] width 5 height 5
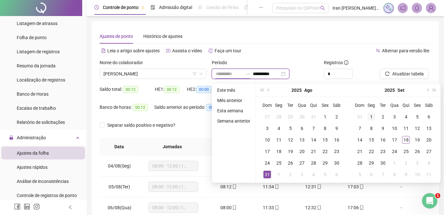
type input "**********"
click at [369, 115] on div "1" at bounding box center [371, 117] width 8 height 8
type input "**********"
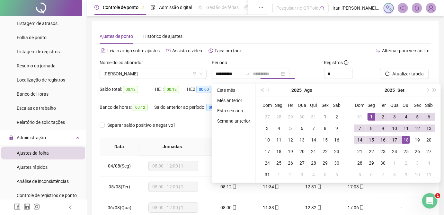
click at [400, 141] on td "18" at bounding box center [406, 140] width 12 height 12
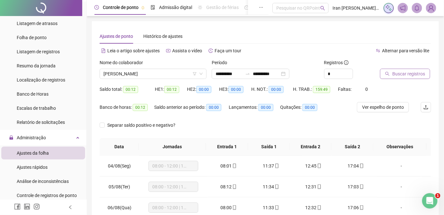
click at [419, 72] on span "Buscar registros" at bounding box center [408, 73] width 33 height 7
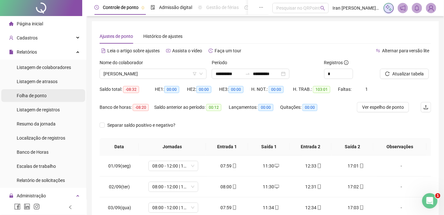
click at [47, 94] on li "Folha de ponto" at bounding box center [43, 95] width 84 height 13
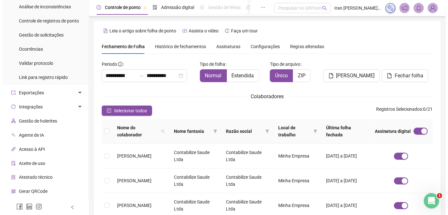
scroll to position [233, 0]
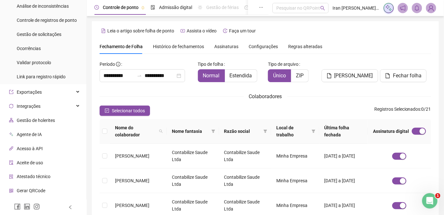
click at [37, 121] on span "Gestão de holerites" at bounding box center [36, 120] width 38 height 5
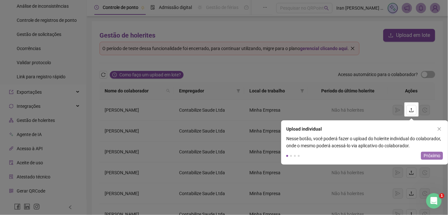
click at [432, 155] on span "Próximo" at bounding box center [432, 155] width 17 height 7
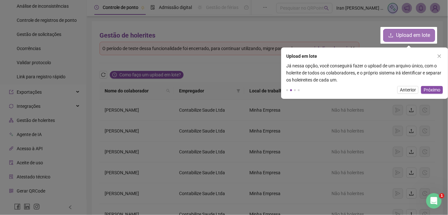
click at [407, 36] on span "Upload em lote" at bounding box center [413, 35] width 34 height 8
click at [432, 90] on span "Próximo" at bounding box center [432, 89] width 17 height 7
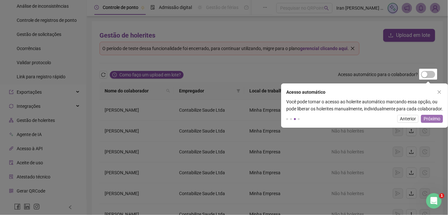
click at [434, 122] on span "Próximo" at bounding box center [432, 118] width 17 height 7
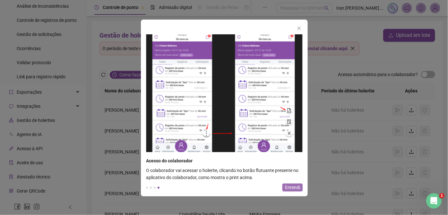
click at [297, 188] on span "Entendi" at bounding box center [292, 187] width 15 height 7
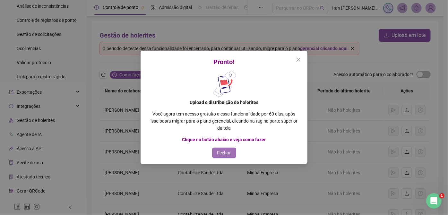
click at [227, 152] on span "Fechar" at bounding box center [224, 152] width 14 height 7
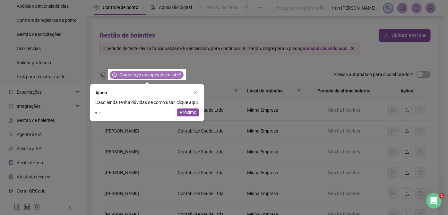
click at [157, 73] on span "Como faço um upload em lote?" at bounding box center [150, 74] width 62 height 7
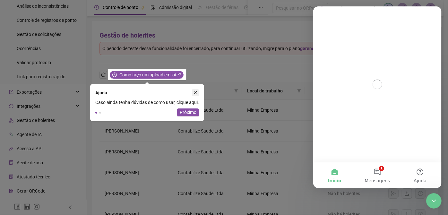
click at [196, 92] on icon "close" at bounding box center [196, 93] width 4 height 4
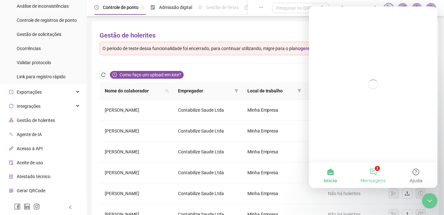
click at [376, 175] on button "1 Mensagens" at bounding box center [372, 175] width 43 height 26
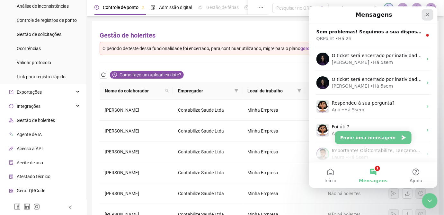
click at [425, 14] on icon "Fechar" at bounding box center [426, 14] width 5 height 5
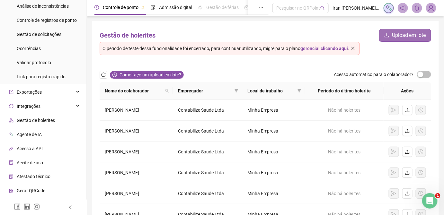
click at [403, 32] on span "Upload em lote" at bounding box center [409, 35] width 34 height 8
click at [355, 48] on icon "close" at bounding box center [353, 48] width 4 height 4
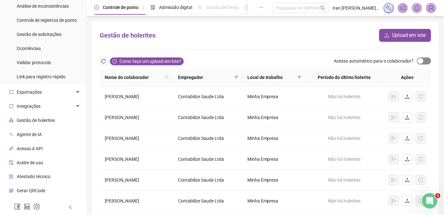
click at [426, 62] on span "button" at bounding box center [424, 60] width 14 height 7
click at [392, 36] on span "Upload em lote" at bounding box center [409, 35] width 34 height 8
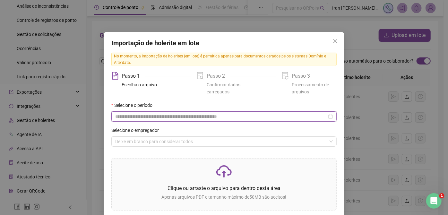
click at [161, 118] on input at bounding box center [221, 116] width 212 height 7
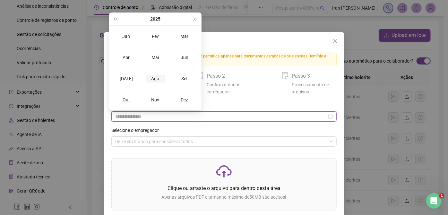
type input "**********"
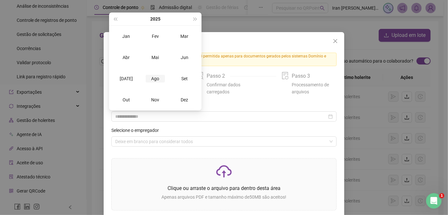
click at [156, 79] on div "Ago" at bounding box center [155, 79] width 19 height 8
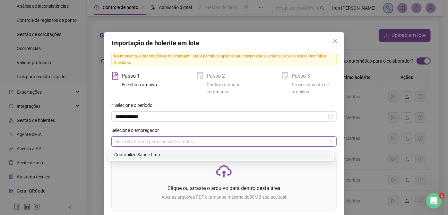
click at [158, 144] on input "search" at bounding box center [221, 142] width 212 height 10
click at [152, 157] on div "Contabilize Saude Ltda" at bounding box center [221, 154] width 215 height 7
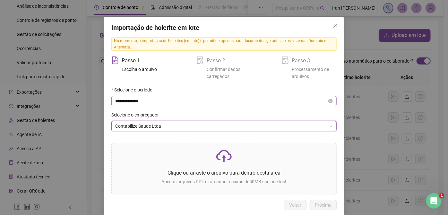
scroll to position [24, 0]
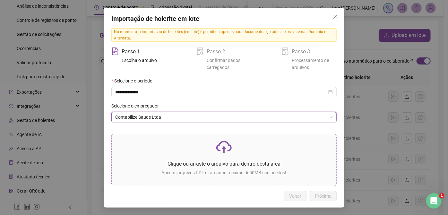
click at [229, 152] on icon "cloud-upload" at bounding box center [223, 146] width 15 height 15
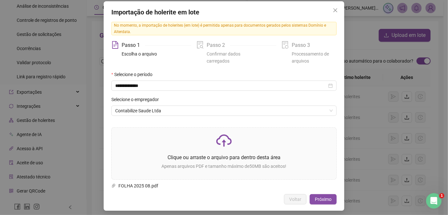
scroll to position [34, 0]
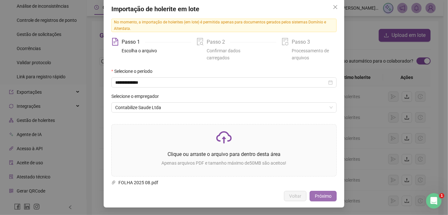
click at [320, 195] on span "Próximo" at bounding box center [323, 196] width 17 height 7
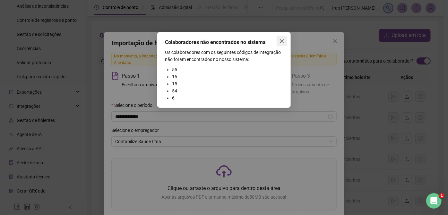
click at [281, 42] on icon "close" at bounding box center [282, 41] width 4 height 4
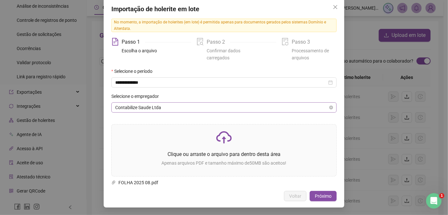
scroll to position [34, 0]
click at [333, 9] on icon "close" at bounding box center [335, 6] width 5 height 5
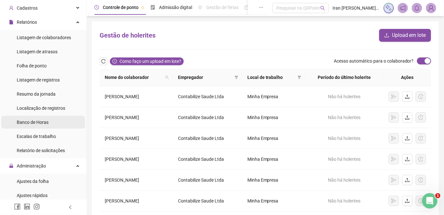
scroll to position [29, 0]
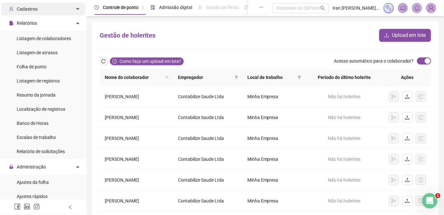
click at [43, 9] on div "Cadastros" at bounding box center [43, 9] width 84 height 13
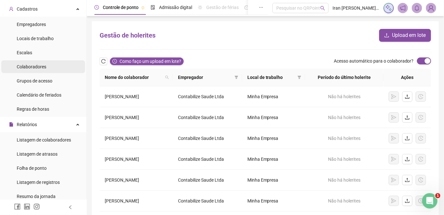
click at [38, 67] on span "Colaboradores" at bounding box center [32, 66] width 30 height 5
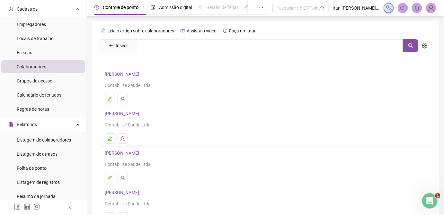
click at [125, 194] on link "[PERSON_NAME]" at bounding box center [123, 192] width 36 height 5
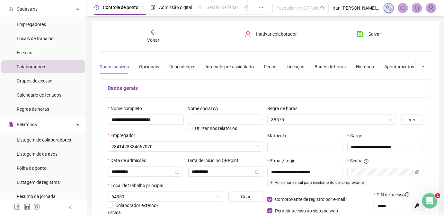
type input "**********"
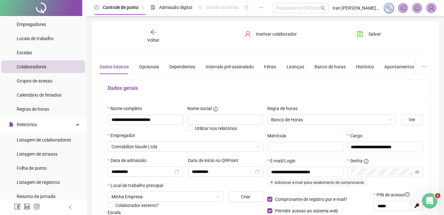
scroll to position [29, 0]
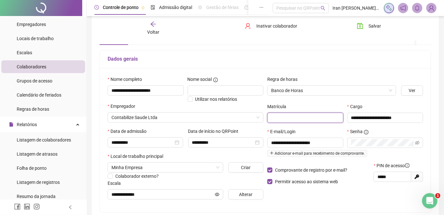
click at [290, 113] on input "text" at bounding box center [305, 118] width 76 height 10
type input "**"
click at [374, 28] on span "Salvar" at bounding box center [374, 25] width 13 height 7
click at [152, 26] on icon "arrow-left" at bounding box center [153, 24] width 6 height 6
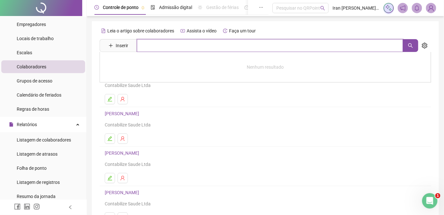
click at [158, 43] on input "text" at bounding box center [270, 45] width 266 height 13
type input "*"
click at [408, 48] on icon "search" at bounding box center [410, 45] width 5 height 5
type input "*******"
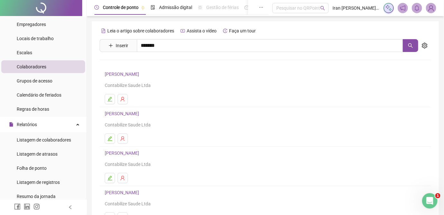
click at [146, 66] on link "[PERSON_NAME]" at bounding box center [128, 64] width 34 height 5
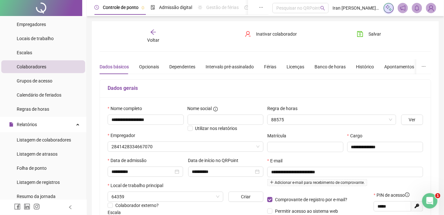
type input "**********"
click at [286, 148] on input "text" at bounding box center [305, 147] width 76 height 10
type input "**"
click at [372, 37] on span "Salvar" at bounding box center [374, 34] width 13 height 7
click at [152, 36] on div "Voltar" at bounding box center [152, 36] width 51 height 15
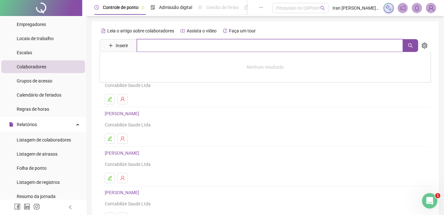
click at [162, 50] on input "text" at bounding box center [270, 45] width 266 height 13
click at [411, 47] on icon "search" at bounding box center [410, 45] width 5 height 5
type input "*******"
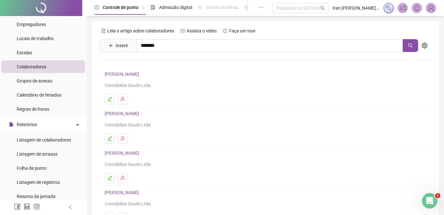
click at [146, 64] on link "[PERSON_NAME]" at bounding box center [128, 64] width 34 height 5
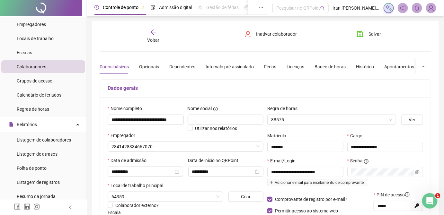
type input "**********"
click at [284, 147] on input "*******" at bounding box center [305, 147] width 76 height 10
drag, startPoint x: 284, startPoint y: 147, endPoint x: 255, endPoint y: 149, distance: 29.3
click at [255, 149] on div "**********" at bounding box center [265, 169] width 319 height 129
type input "*"
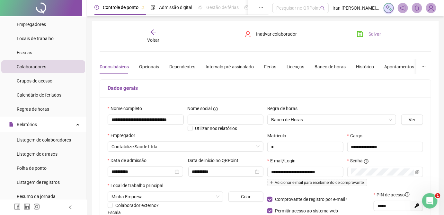
click at [367, 36] on button "Salvar" at bounding box center [369, 34] width 34 height 10
click at [154, 35] on icon "arrow-left" at bounding box center [153, 32] width 6 height 6
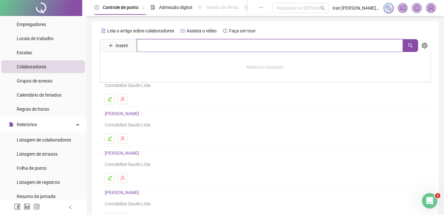
click at [177, 46] on input "text" at bounding box center [270, 45] width 266 height 13
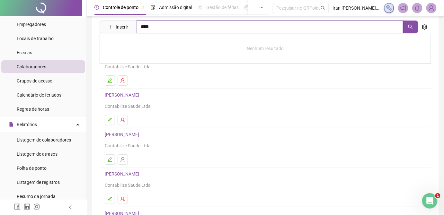
scroll to position [58, 0]
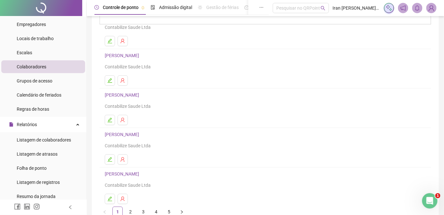
type input "****"
click at [122, 93] on link "[PERSON_NAME]" at bounding box center [123, 94] width 36 height 5
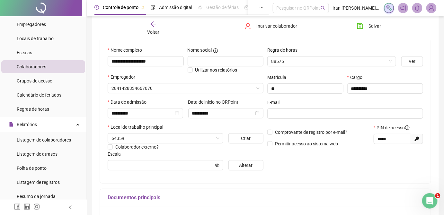
scroll to position [62, 0]
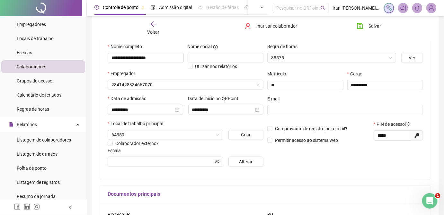
type input "**********"
click at [154, 27] on icon "arrow-left" at bounding box center [153, 24] width 6 height 6
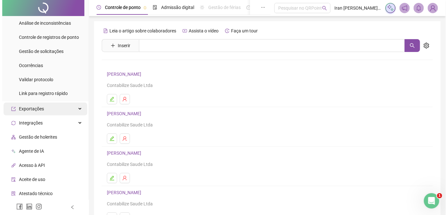
scroll to position [321, 0]
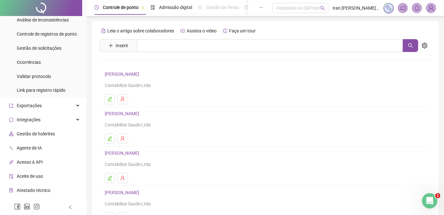
click at [45, 135] on span "Gestão de holerites" at bounding box center [36, 134] width 38 height 5
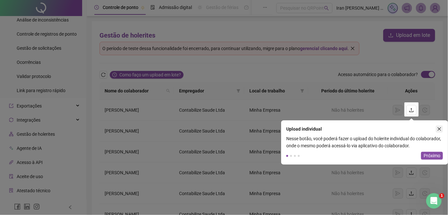
click at [441, 130] on icon "close" at bounding box center [439, 129] width 4 height 4
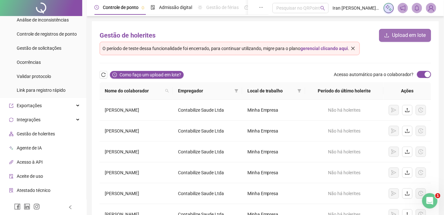
click at [399, 35] on span "Upload em lote" at bounding box center [409, 35] width 34 height 8
click at [401, 36] on span "Upload em lote" at bounding box center [409, 35] width 34 height 8
click at [354, 47] on icon "close" at bounding box center [353, 48] width 4 height 4
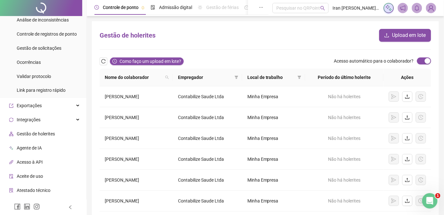
click at [412, 28] on div "Gestão de holerites Upload em lote Como faço um upload em lote? Acesso automáti…" at bounding box center [265, 171] width 347 height 300
click at [407, 34] on span "Upload em lote" at bounding box center [409, 35] width 34 height 8
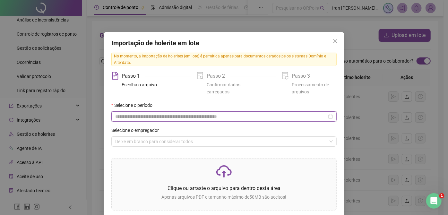
click at [154, 120] on input at bounding box center [221, 116] width 212 height 7
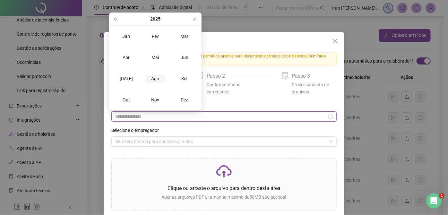
type input "**********"
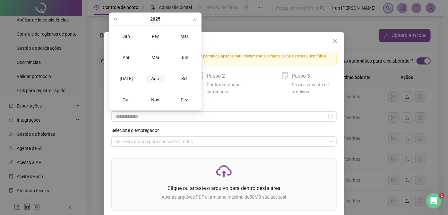
click at [159, 80] on div "Ago" at bounding box center [155, 79] width 19 height 8
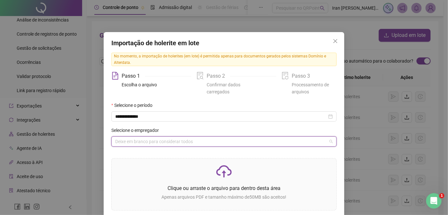
click at [150, 143] on input "search" at bounding box center [221, 142] width 212 height 10
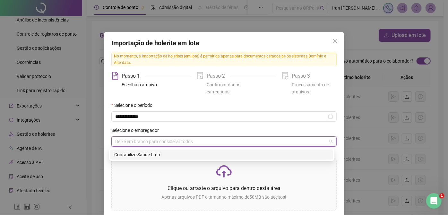
click at [148, 155] on div "Contabilize Saude Ltda" at bounding box center [221, 154] width 215 height 7
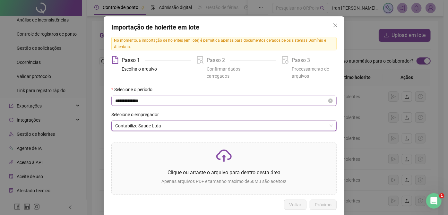
scroll to position [24, 0]
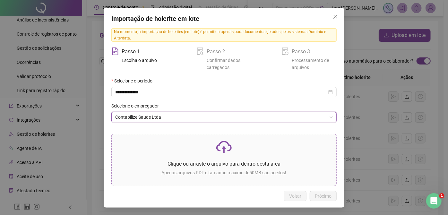
click at [221, 153] on icon "cloud-upload" at bounding box center [223, 146] width 15 height 15
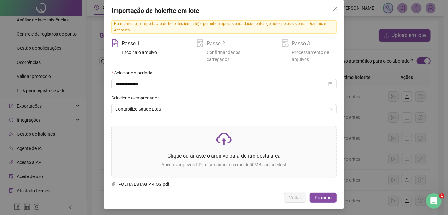
scroll to position [34, 0]
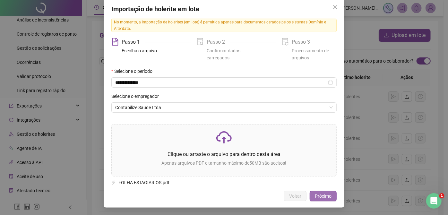
click at [323, 195] on span "Próximo" at bounding box center [323, 196] width 17 height 7
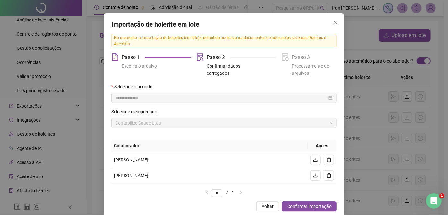
scroll to position [29, 0]
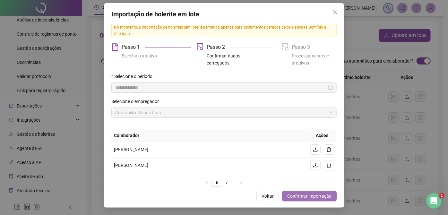
click at [300, 193] on span "Confirmar importação" at bounding box center [309, 196] width 44 height 7
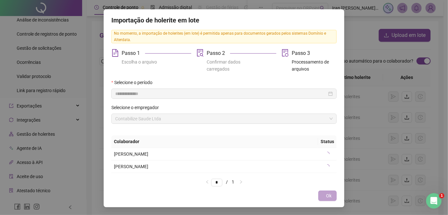
scroll to position [22, 0]
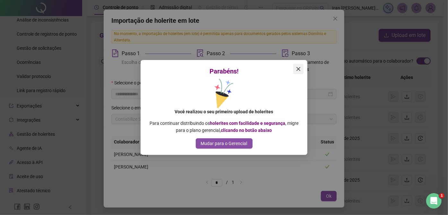
click at [298, 70] on icon "close" at bounding box center [298, 68] width 5 height 5
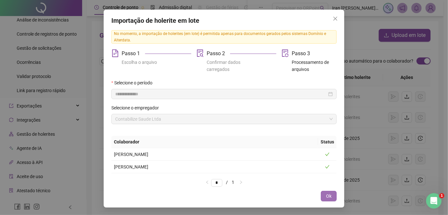
click at [322, 193] on button "Ok" at bounding box center [329, 196] width 16 height 10
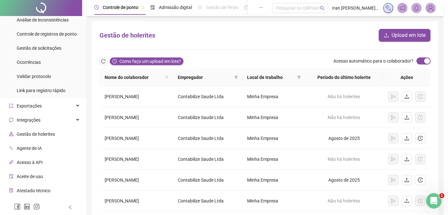
scroll to position [0, 0]
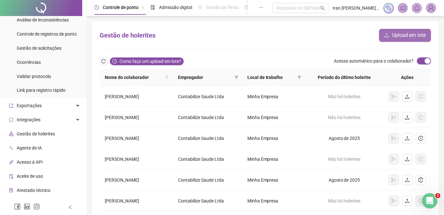
click at [397, 35] on span "Upload em lote" at bounding box center [409, 35] width 34 height 8
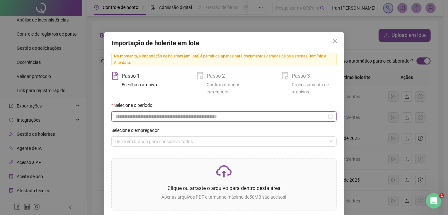
click at [181, 115] on input at bounding box center [221, 116] width 212 height 7
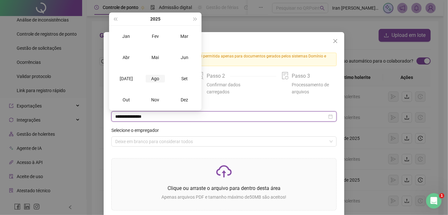
type input "**********"
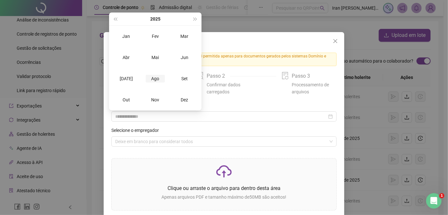
click at [152, 79] on div "Ago" at bounding box center [155, 79] width 19 height 8
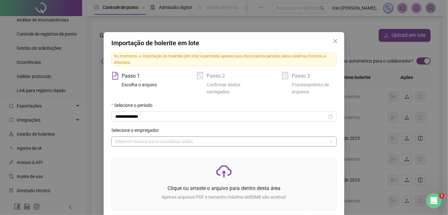
click at [148, 143] on input "search" at bounding box center [221, 142] width 212 height 10
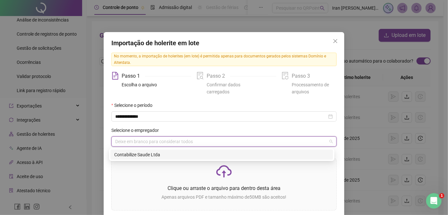
click at [147, 155] on div "Contabilize Saude Ltda" at bounding box center [221, 154] width 215 height 7
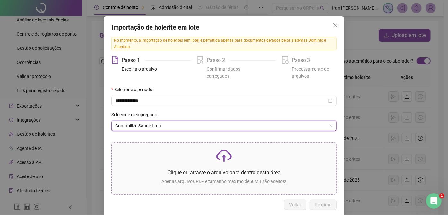
scroll to position [24, 0]
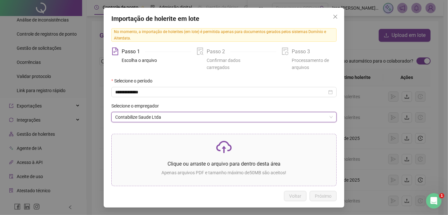
click at [226, 152] on icon "cloud-upload" at bounding box center [223, 146] width 15 height 15
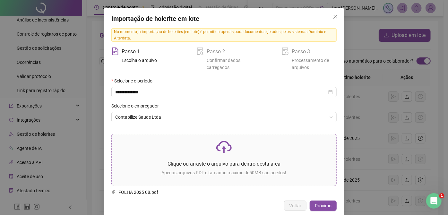
scroll to position [34, 0]
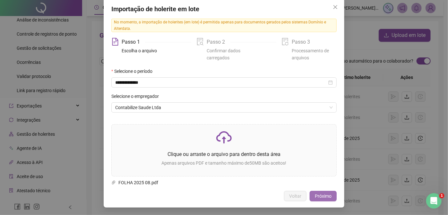
click at [322, 197] on span "Próximo" at bounding box center [323, 196] width 17 height 7
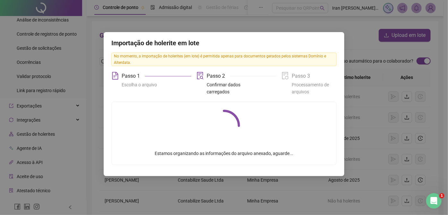
scroll to position [0, 0]
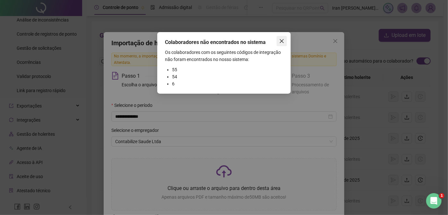
click at [280, 40] on icon "close" at bounding box center [281, 41] width 5 height 5
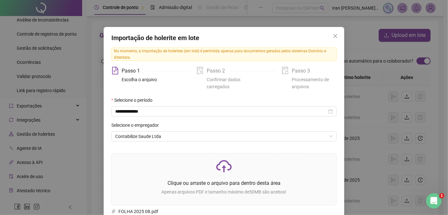
scroll to position [34, 0]
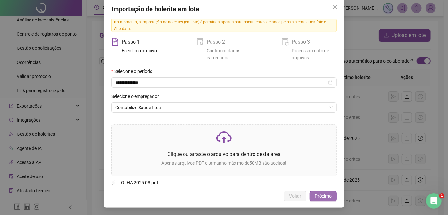
click at [324, 197] on span "Próximo" at bounding box center [323, 196] width 17 height 7
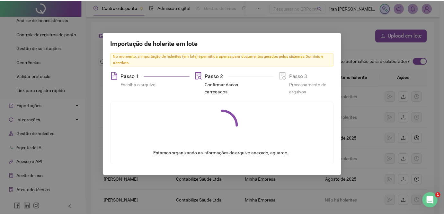
scroll to position [0, 0]
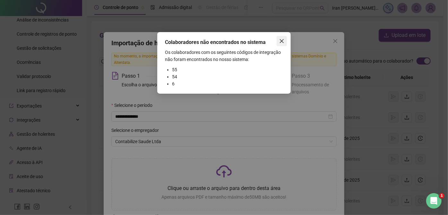
click at [281, 42] on icon "close" at bounding box center [282, 41] width 4 height 4
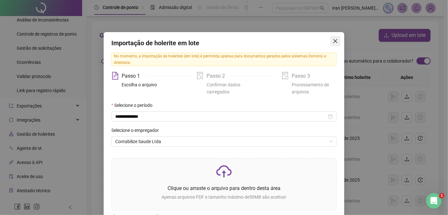
click at [333, 43] on icon "close" at bounding box center [335, 41] width 5 height 5
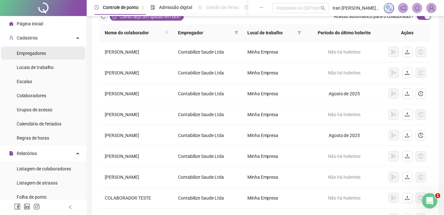
scroll to position [44, 0]
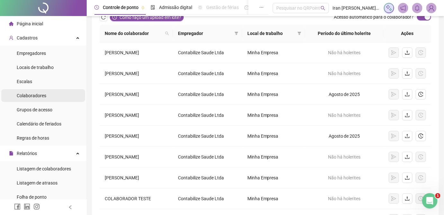
click at [39, 95] on span "Colaboradores" at bounding box center [32, 95] width 30 height 5
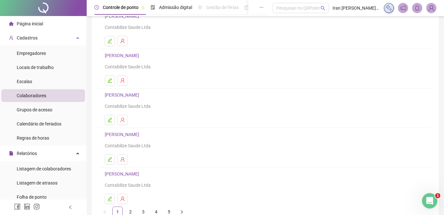
scroll to position [87, 0]
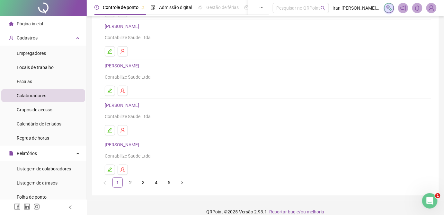
click at [141, 106] on link "[PERSON_NAME]" at bounding box center [123, 105] width 36 height 5
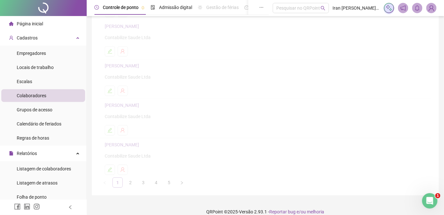
scroll to position [91, 0]
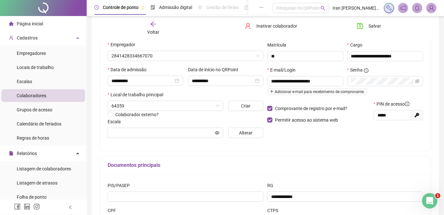
type input "**********"
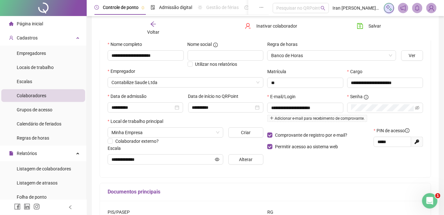
scroll to position [0, 0]
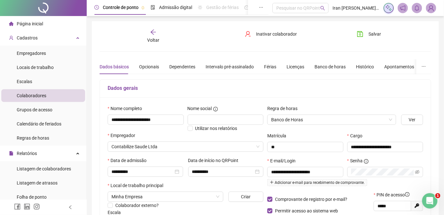
click at [151, 32] on icon "arrow-left" at bounding box center [152, 32] width 5 height 5
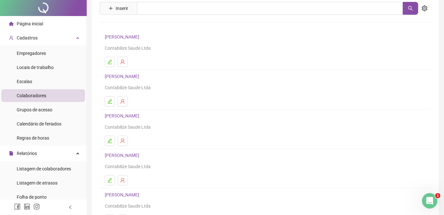
scroll to position [87, 0]
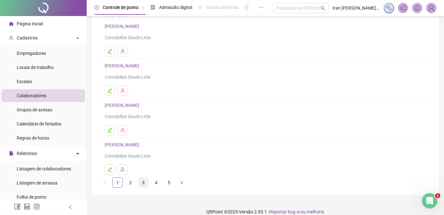
click at [144, 183] on link "3" at bounding box center [143, 183] width 10 height 10
click at [155, 180] on link "4" at bounding box center [156, 183] width 10 height 10
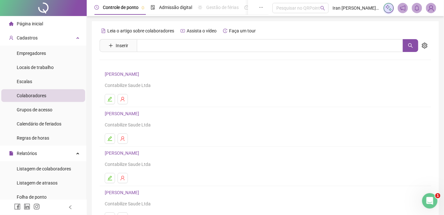
click at [138, 75] on link "[PERSON_NAME]" at bounding box center [123, 74] width 36 height 5
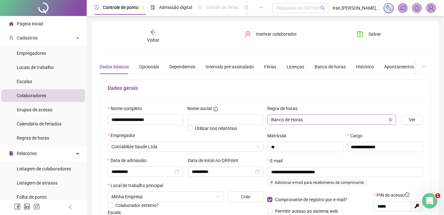
type input "**********"
click at [153, 33] on icon "arrow-left" at bounding box center [152, 32] width 5 height 5
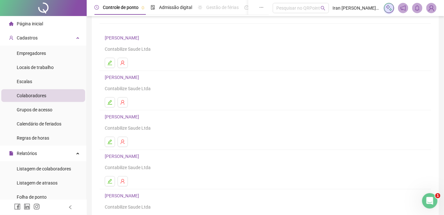
scroll to position [87, 0]
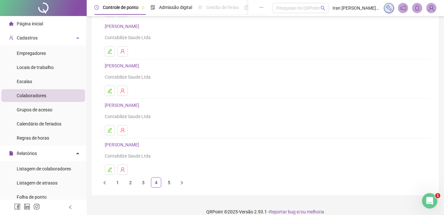
click at [141, 145] on link "[PERSON_NAME]" at bounding box center [123, 144] width 36 height 5
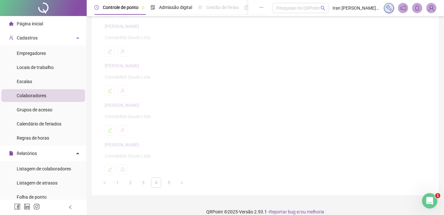
scroll to position [91, 0]
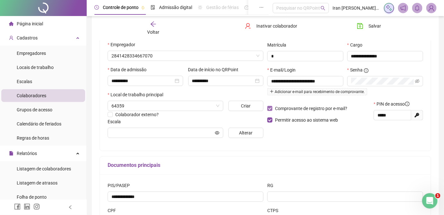
type input "**********"
click at [289, 57] on input "*" at bounding box center [305, 56] width 76 height 10
paste input "**********"
click at [283, 58] on input "**********" at bounding box center [305, 56] width 76 height 10
click at [322, 57] on input "**********" at bounding box center [305, 56] width 76 height 10
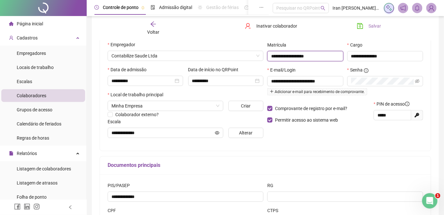
type input "**********"
click at [373, 26] on span "Salvar" at bounding box center [374, 25] width 13 height 7
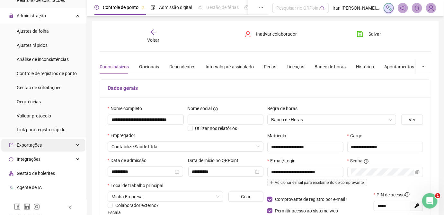
scroll to position [292, 0]
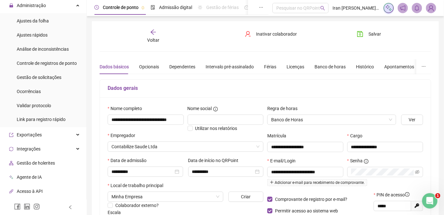
click at [48, 164] on span "Gestão de holerites" at bounding box center [36, 163] width 38 height 5
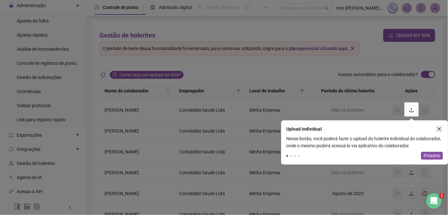
click at [438, 129] on icon "close" at bounding box center [439, 129] width 4 height 4
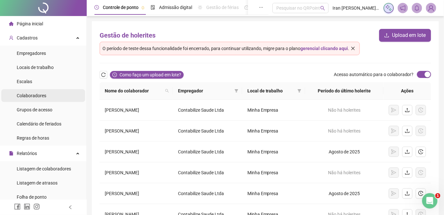
click at [40, 97] on span "Colaboradores" at bounding box center [32, 95] width 30 height 5
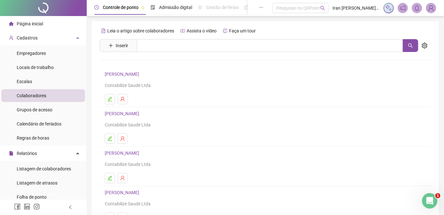
click at [131, 74] on link "[PERSON_NAME]" at bounding box center [123, 74] width 36 height 5
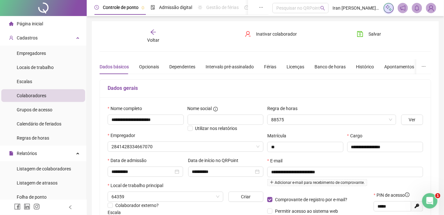
type input "**********"
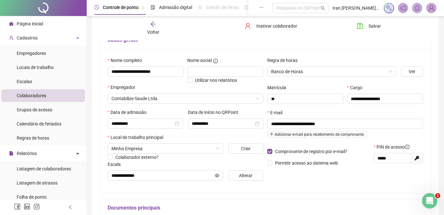
scroll to position [58, 0]
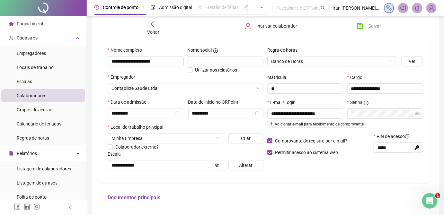
click at [380, 25] on span "Salvar" at bounding box center [374, 25] width 13 height 7
click at [150, 26] on icon "arrow-left" at bounding box center [153, 24] width 6 height 6
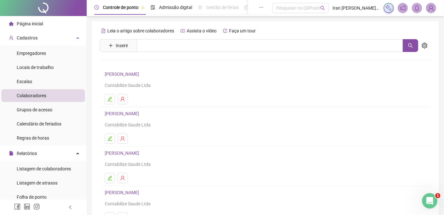
click at [128, 115] on link "[PERSON_NAME]" at bounding box center [123, 113] width 36 height 5
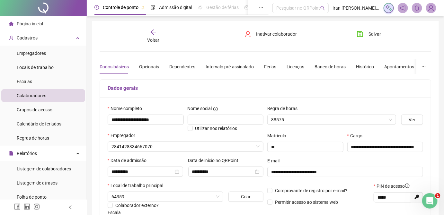
type input "**********"
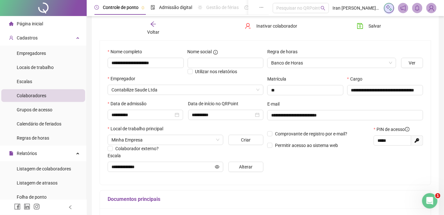
scroll to position [58, 0]
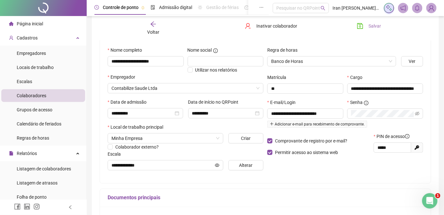
click at [373, 25] on span "Salvar" at bounding box center [374, 25] width 13 height 7
click at [148, 26] on div "Voltar" at bounding box center [152, 28] width 51 height 15
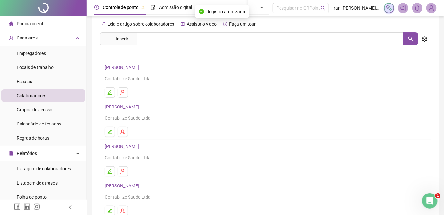
scroll to position [29, 0]
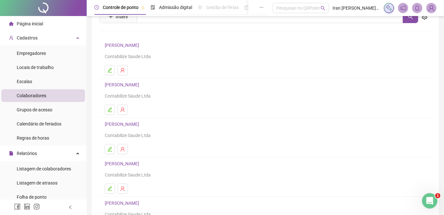
click at [141, 126] on link "[PERSON_NAME]" at bounding box center [123, 124] width 36 height 5
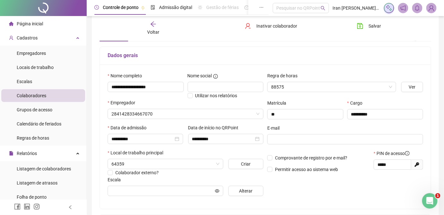
type input "**********"
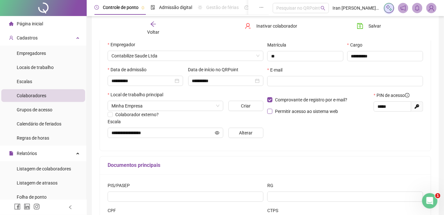
click at [269, 114] on label "Permitir acesso ao sistema web" at bounding box center [303, 111] width 73 height 7
click at [373, 26] on span "Salvar" at bounding box center [374, 25] width 13 height 7
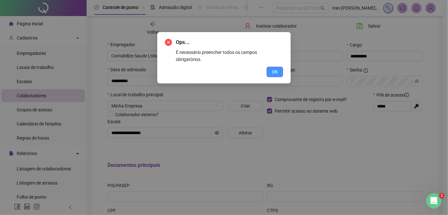
click at [276, 68] on span "OK" at bounding box center [275, 71] width 6 height 7
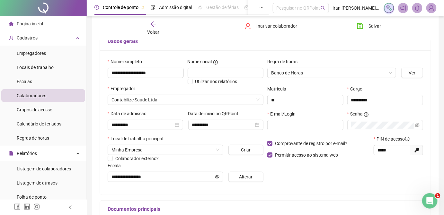
scroll to position [32, 0]
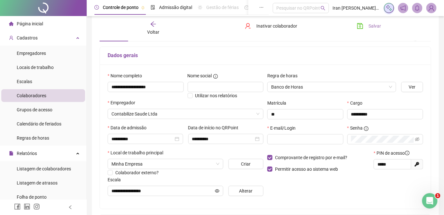
click at [370, 26] on span "Salvar" at bounding box center [374, 25] width 13 height 7
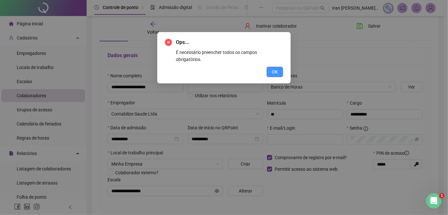
click at [271, 67] on button "OK" at bounding box center [275, 72] width 16 height 10
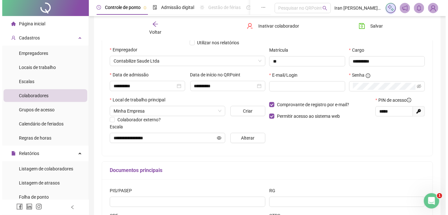
scroll to position [62, 0]
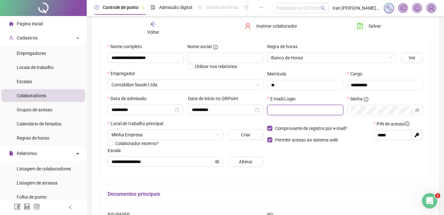
click at [286, 109] on input "text" at bounding box center [304, 110] width 67 height 7
click at [159, 27] on div "Voltar" at bounding box center [152, 28] width 51 height 15
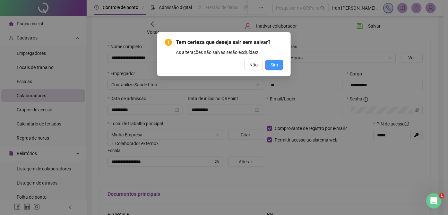
click at [273, 64] on span "Sim" at bounding box center [274, 64] width 7 height 7
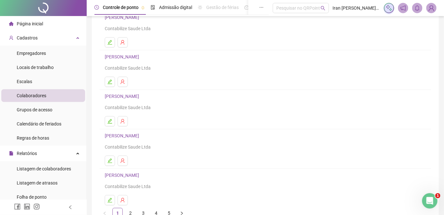
scroll to position [58, 0]
click at [139, 136] on link "[PERSON_NAME]" at bounding box center [123, 134] width 36 height 5
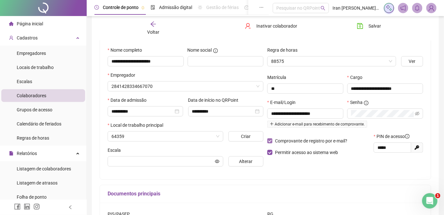
scroll to position [62, 0]
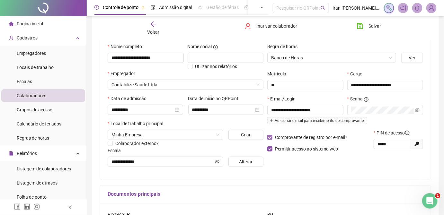
type input "**********"
click at [151, 26] on icon "arrow-left" at bounding box center [153, 24] width 6 height 6
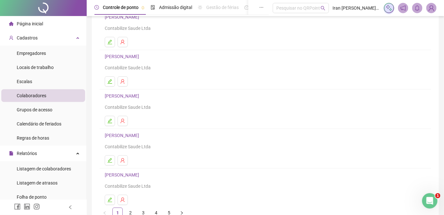
scroll to position [58, 0]
click at [123, 174] on link "[PERSON_NAME]" at bounding box center [123, 173] width 36 height 5
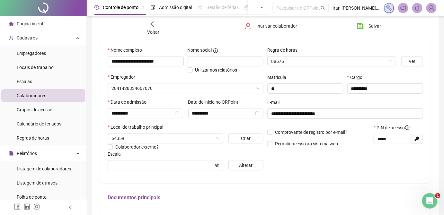
scroll to position [62, 0]
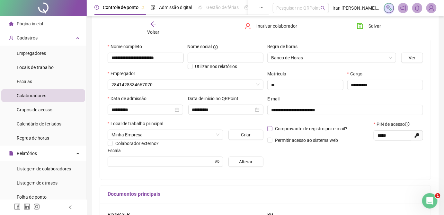
type input "**********"
click at [285, 127] on span "Comprovante de registro por e-mail?" at bounding box center [311, 128] width 72 height 5
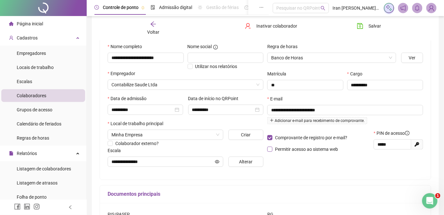
click at [286, 151] on span "Permitir acesso ao sistema web" at bounding box center [306, 149] width 63 height 5
click at [373, 26] on span "Salvar" at bounding box center [374, 25] width 13 height 7
click at [157, 27] on div "Voltar" at bounding box center [152, 28] width 51 height 15
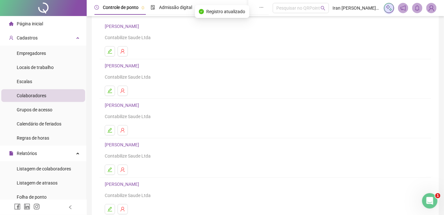
scroll to position [95, 0]
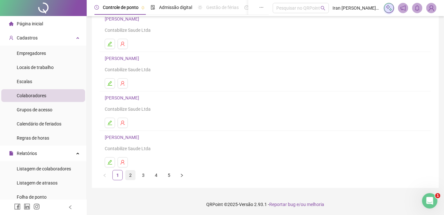
click at [130, 176] on link "2" at bounding box center [131, 176] width 10 height 10
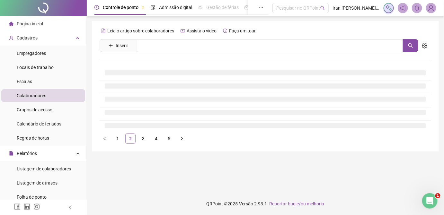
scroll to position [0, 0]
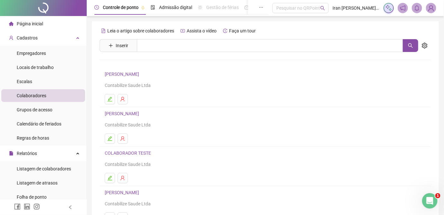
click at [138, 75] on link "[PERSON_NAME]" at bounding box center [123, 74] width 36 height 5
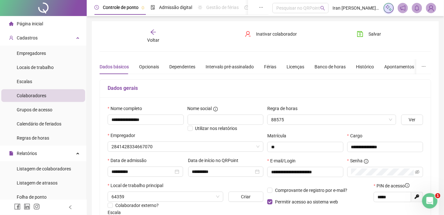
type input "**********"
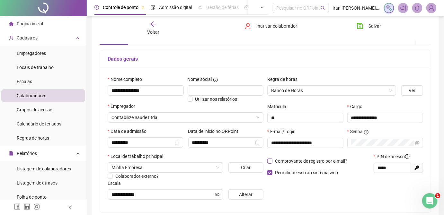
click at [300, 162] on span "Comprovante de registro por e-mail?" at bounding box center [311, 161] width 72 height 5
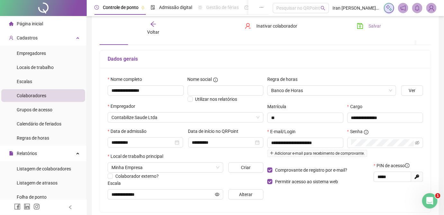
click at [372, 27] on span "Salvar" at bounding box center [374, 25] width 13 height 7
click at [153, 24] on icon "arrow-left" at bounding box center [153, 24] width 6 height 6
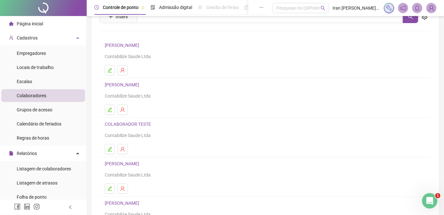
click at [136, 82] on link "[PERSON_NAME]" at bounding box center [123, 84] width 36 height 5
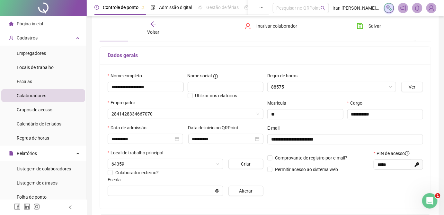
type input "**********"
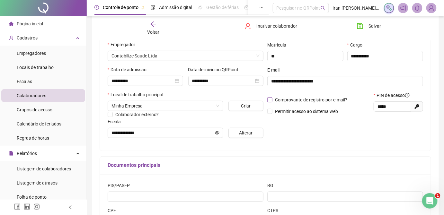
click at [295, 100] on span "Comprovante de registro por e-mail?" at bounding box center [311, 99] width 72 height 5
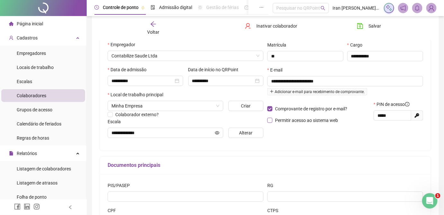
click at [294, 120] on span "Permitir acesso ao sistema web" at bounding box center [306, 120] width 63 height 5
click at [369, 25] on span "Salvar" at bounding box center [374, 25] width 13 height 7
click at [157, 26] on div "Voltar" at bounding box center [152, 28] width 51 height 15
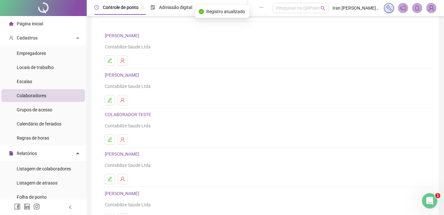
scroll to position [58, 0]
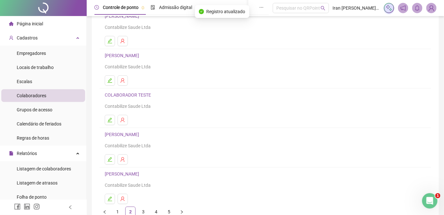
click at [141, 135] on link "[PERSON_NAME]" at bounding box center [123, 134] width 36 height 5
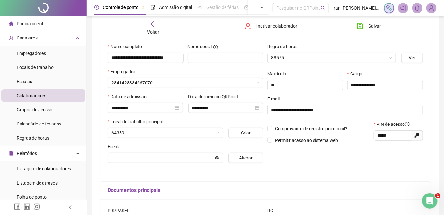
type input "**********"
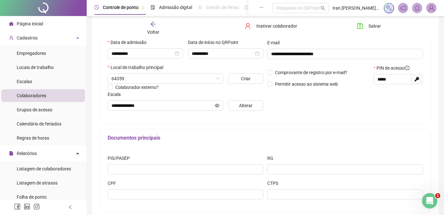
scroll to position [120, 0]
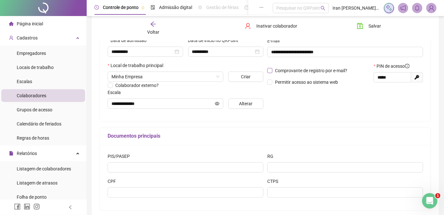
click at [298, 72] on span "Comprovante de registro por e-mail?" at bounding box center [311, 70] width 72 height 5
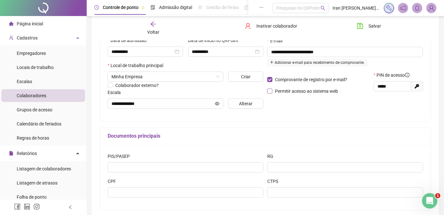
click at [293, 92] on span "Permitir acesso ao sistema web" at bounding box center [306, 91] width 63 height 5
click at [369, 24] on span "Salvar" at bounding box center [374, 25] width 13 height 7
click at [153, 27] on icon "arrow-left" at bounding box center [153, 24] width 6 height 6
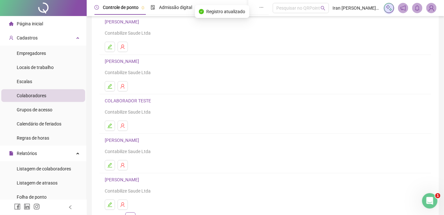
scroll to position [58, 0]
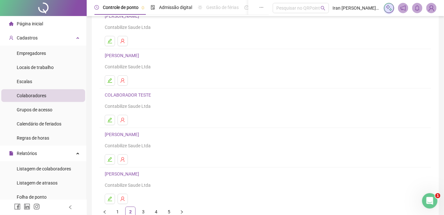
click at [141, 173] on link "[PERSON_NAME]" at bounding box center [123, 173] width 36 height 5
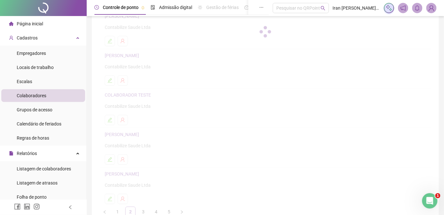
scroll to position [62, 0]
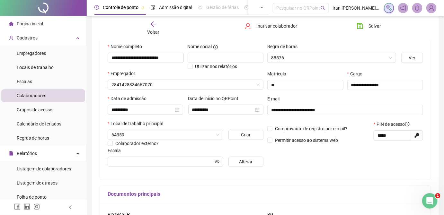
type input "**********"
click at [296, 127] on span "Comprovante de registro por e-mail?" at bounding box center [311, 128] width 72 height 5
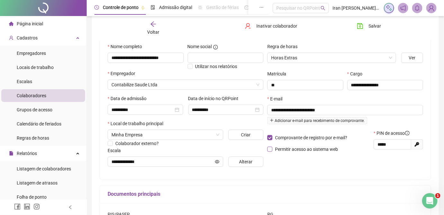
click at [273, 151] on span "Permitir acesso ao sistema web" at bounding box center [306, 149] width 68 height 7
click at [371, 25] on span "Salvar" at bounding box center [374, 25] width 13 height 7
click at [150, 25] on icon "arrow-left" at bounding box center [153, 24] width 6 height 6
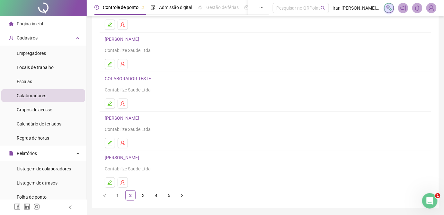
scroll to position [87, 0]
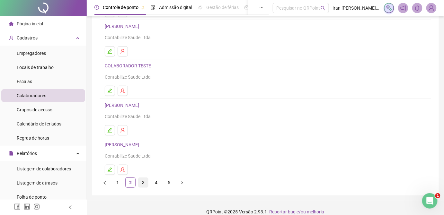
click at [142, 183] on link "3" at bounding box center [143, 183] width 10 height 10
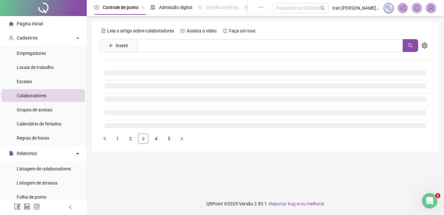
scroll to position [0, 0]
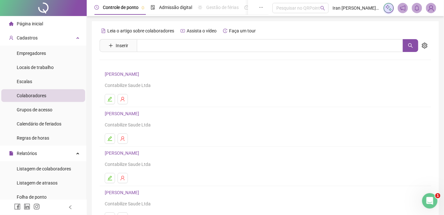
click at [138, 74] on link "[PERSON_NAME]" at bounding box center [123, 74] width 36 height 5
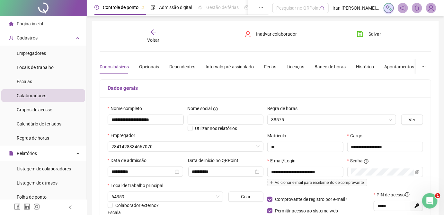
type input "**********"
click at [152, 35] on div "Voltar" at bounding box center [152, 36] width 51 height 15
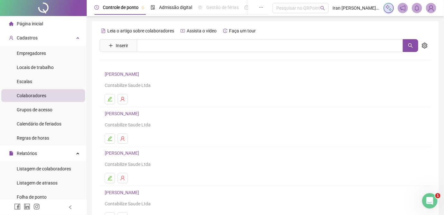
click at [133, 155] on link "[PERSON_NAME]" at bounding box center [123, 153] width 36 height 5
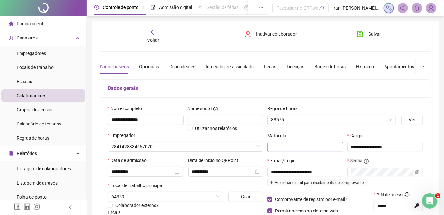
type input "**********"
click at [157, 31] on div "Voltar" at bounding box center [152, 36] width 51 height 15
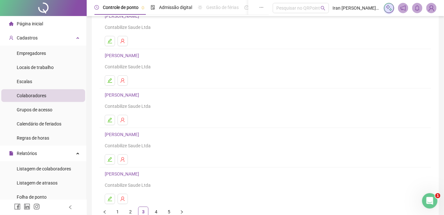
click at [141, 132] on link "[PERSON_NAME]" at bounding box center [123, 134] width 36 height 5
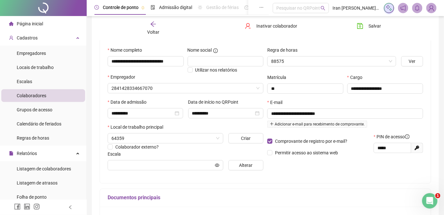
scroll to position [62, 0]
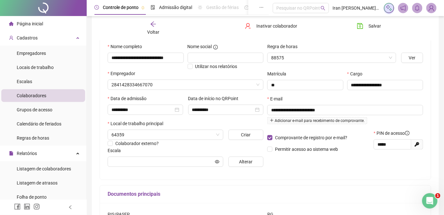
type input "*******"
click at [300, 150] on span "Permitir acesso ao sistema web" at bounding box center [306, 149] width 63 height 5
click at [372, 26] on span "Salvar" at bounding box center [374, 25] width 13 height 7
click at [154, 25] on icon "arrow-left" at bounding box center [153, 24] width 6 height 6
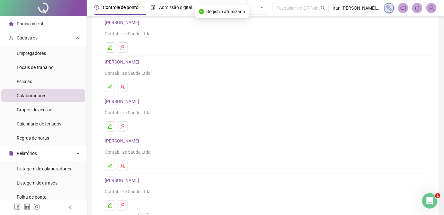
scroll to position [58, 0]
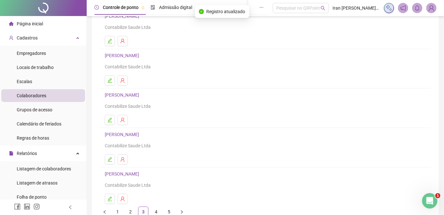
click at [140, 175] on link "[PERSON_NAME]" at bounding box center [123, 173] width 36 height 5
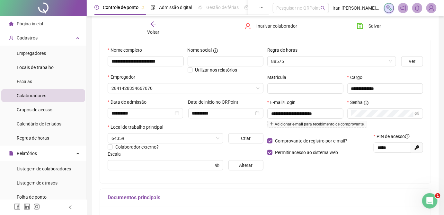
scroll to position [62, 0]
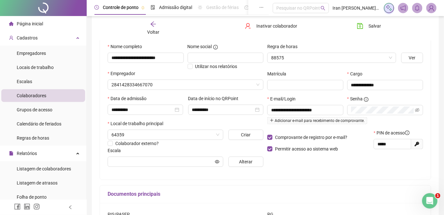
type input "**********"
click at [152, 28] on div "Voltar" at bounding box center [152, 28] width 51 height 15
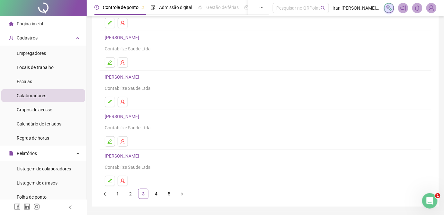
scroll to position [87, 0]
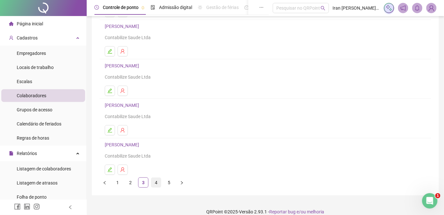
click at [154, 184] on link "4" at bounding box center [156, 183] width 10 height 10
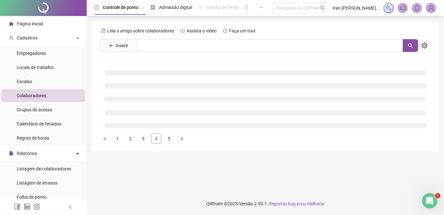
scroll to position [0, 0]
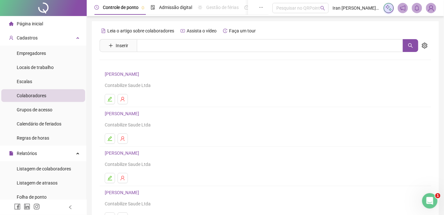
click at [137, 74] on link "[PERSON_NAME]" at bounding box center [123, 74] width 36 height 5
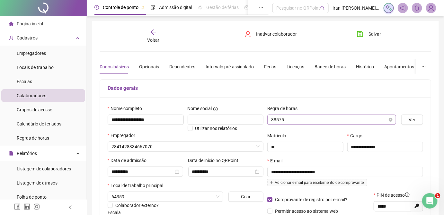
type input "**********"
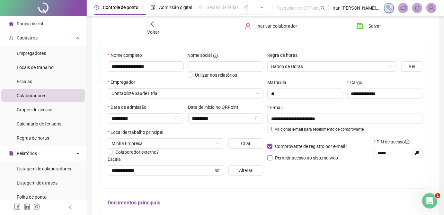
scroll to position [58, 0]
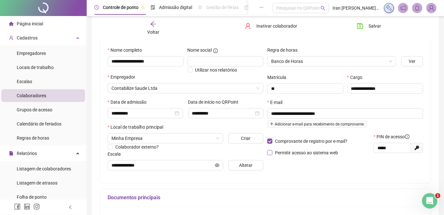
click at [304, 151] on span "Permitir acesso ao sistema web" at bounding box center [306, 152] width 63 height 5
click at [369, 26] on span "Salvar" at bounding box center [374, 25] width 13 height 7
click at [156, 25] on div "Voltar" at bounding box center [152, 28] width 51 height 15
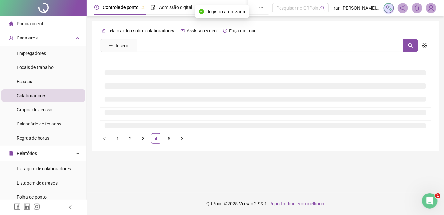
scroll to position [0, 0]
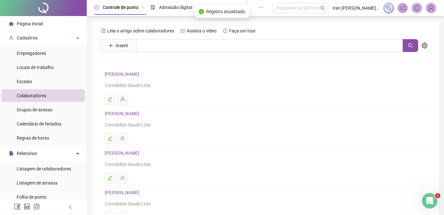
click at [139, 110] on h4 "[PERSON_NAME]" at bounding box center [265, 114] width 321 height 8
click at [139, 113] on link "[PERSON_NAME]" at bounding box center [123, 113] width 36 height 5
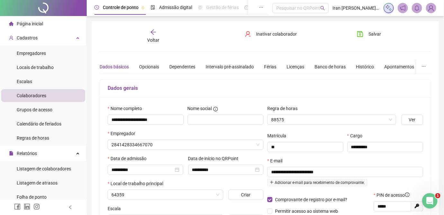
type input "**********"
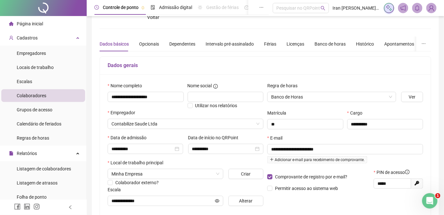
scroll to position [58, 0]
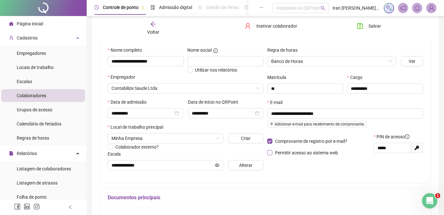
click at [288, 155] on span "Permitir acesso ao sistema web" at bounding box center [306, 152] width 63 height 5
click at [374, 26] on span "Salvar" at bounding box center [374, 25] width 13 height 7
click at [154, 26] on icon "arrow-left" at bounding box center [153, 24] width 6 height 6
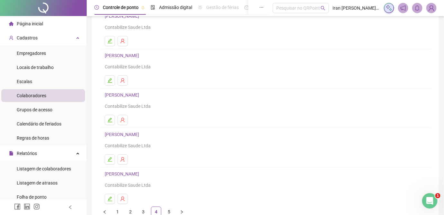
click at [135, 94] on link "[PERSON_NAME]" at bounding box center [123, 94] width 36 height 5
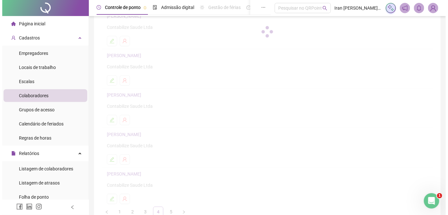
scroll to position [62, 0]
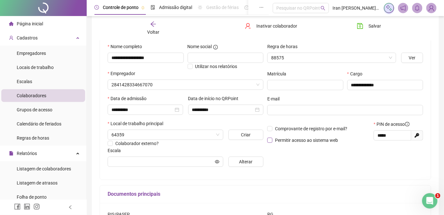
type input "**********"
click at [294, 128] on span "Comprovante de registro por e-mail?" at bounding box center [311, 128] width 72 height 5
click at [269, 132] on label "Comprovante de registro por e-mail?" at bounding box center [308, 128] width 83 height 7
click at [152, 24] on icon "arrow-left" at bounding box center [153, 24] width 6 height 6
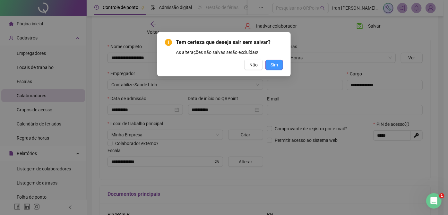
click at [276, 62] on span "Sim" at bounding box center [274, 64] width 7 height 7
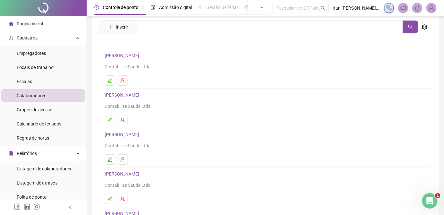
scroll to position [29, 0]
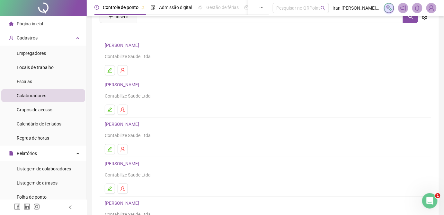
click at [134, 163] on link "[PERSON_NAME]" at bounding box center [123, 163] width 36 height 5
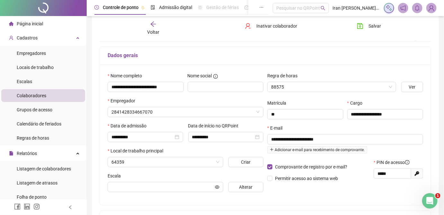
type input "**********"
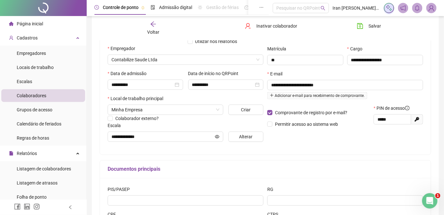
scroll to position [91, 0]
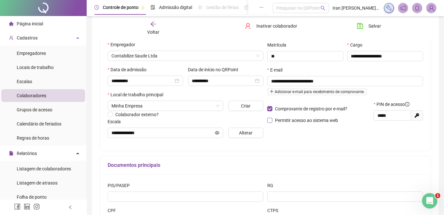
click at [296, 121] on span "Permitir acesso ao sistema web" at bounding box center [306, 120] width 63 height 5
click at [371, 27] on span "Salvar" at bounding box center [374, 25] width 13 height 7
click at [158, 28] on div "Voltar" at bounding box center [152, 28] width 51 height 15
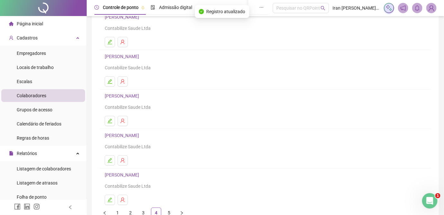
scroll to position [58, 0]
click at [141, 173] on link "[PERSON_NAME]" at bounding box center [123, 173] width 36 height 5
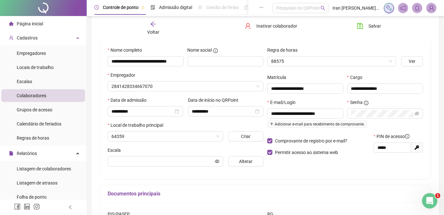
scroll to position [62, 0]
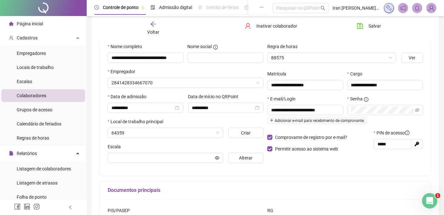
type input "**********"
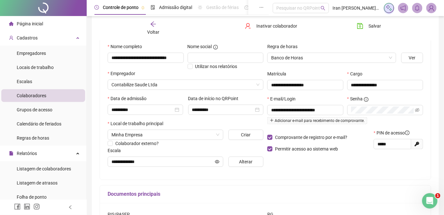
click at [153, 30] on span "Voltar" at bounding box center [153, 32] width 12 height 5
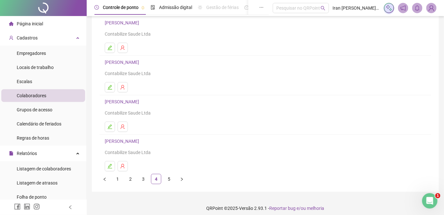
scroll to position [95, 0]
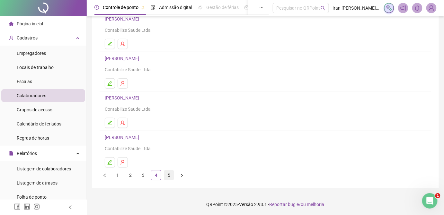
click at [168, 176] on link "5" at bounding box center [169, 176] width 10 height 10
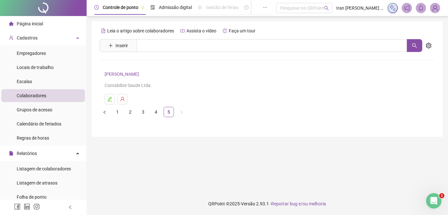
click at [132, 72] on link "[PERSON_NAME]" at bounding box center [123, 74] width 36 height 5
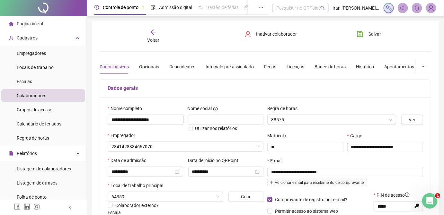
type input "**********"
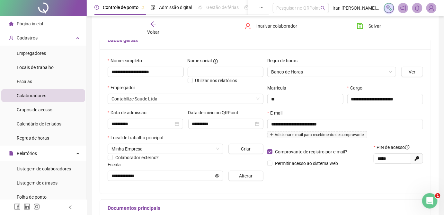
scroll to position [58, 0]
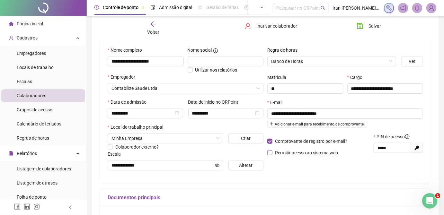
click at [291, 151] on span "Permitir acesso ao sistema web" at bounding box center [306, 152] width 63 height 5
click at [377, 28] on span "Salvar" at bounding box center [374, 25] width 13 height 7
drag, startPoint x: 154, startPoint y: 25, endPoint x: 152, endPoint y: 18, distance: 7.7
click at [154, 25] on icon "arrow-left" at bounding box center [153, 24] width 6 height 6
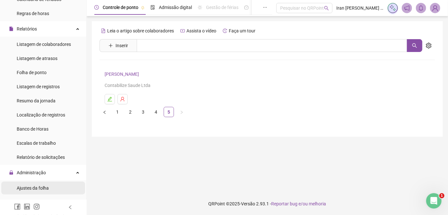
scroll to position [29, 0]
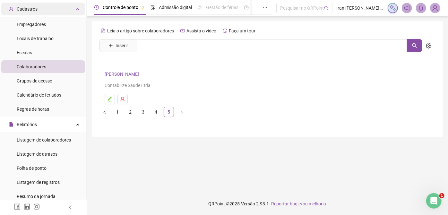
click at [49, 10] on div "Cadastros" at bounding box center [43, 9] width 84 height 13
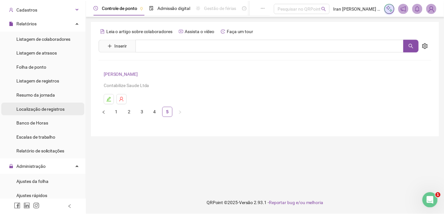
scroll to position [0, 0]
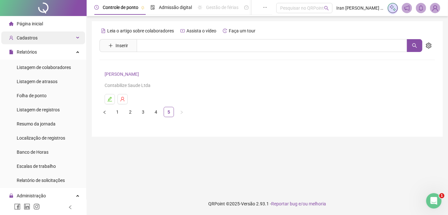
click at [40, 36] on div "Cadastros" at bounding box center [43, 37] width 84 height 13
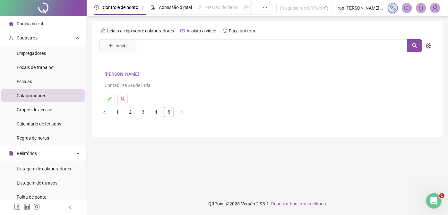
click at [40, 96] on span "Colaboradores" at bounding box center [32, 95] width 30 height 5
click at [116, 112] on link "1" at bounding box center [118, 112] width 10 height 10
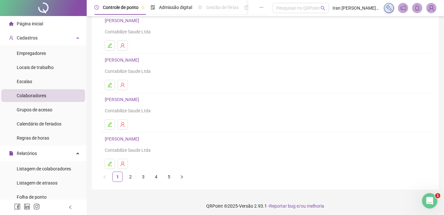
scroll to position [95, 0]
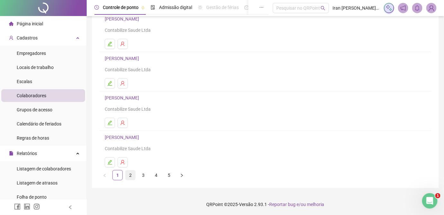
click at [130, 175] on link "2" at bounding box center [131, 176] width 10 height 10
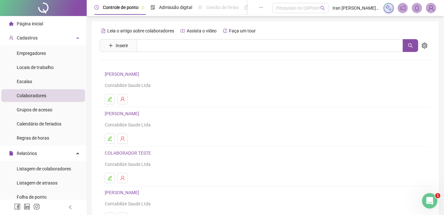
click at [134, 75] on link "[PERSON_NAME]" at bounding box center [123, 74] width 36 height 5
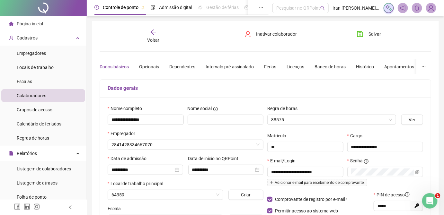
type input "**********"
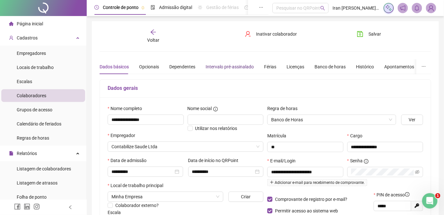
click at [224, 67] on div "Intervalo pré-assinalado" at bounding box center [230, 66] width 48 height 7
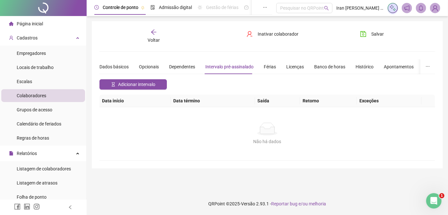
click at [153, 32] on icon "arrow-left" at bounding box center [154, 32] width 6 height 6
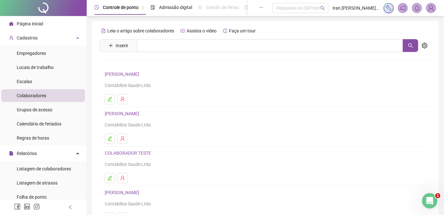
click at [137, 116] on link "[PERSON_NAME]" at bounding box center [123, 113] width 36 height 5
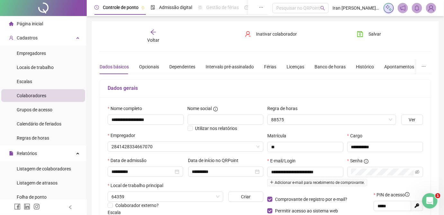
type input "**********"
